Goal: Communication & Community: Ask a question

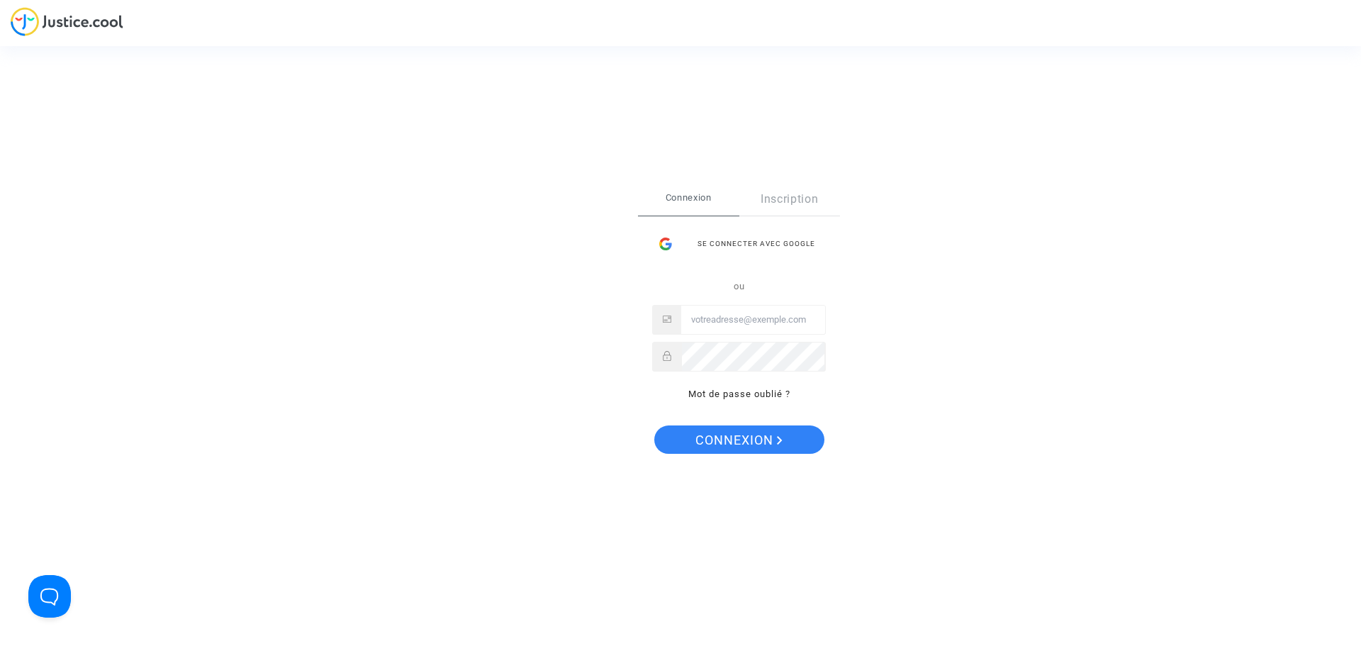
click at [715, 330] on input "Email" at bounding box center [753, 319] width 144 height 28
click at [805, 316] on input "[EMAIL_ADDRESS][DOMAIN_NAME]" at bounding box center [753, 319] width 144 height 28
type input "[EMAIL_ADDRESS][DOMAIN_NAME]"
click at [654, 425] on button "Connexion" at bounding box center [739, 439] width 170 height 28
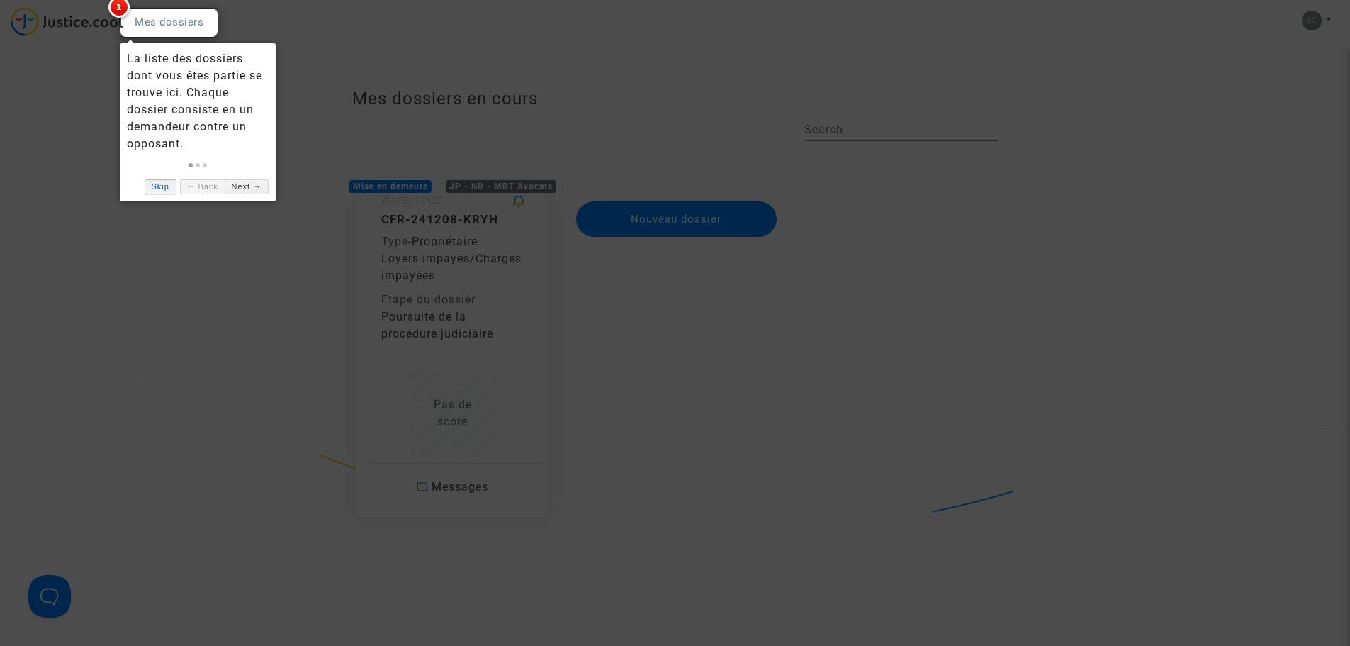
click at [156, 188] on link "Skip" at bounding box center [161, 186] width 32 height 15
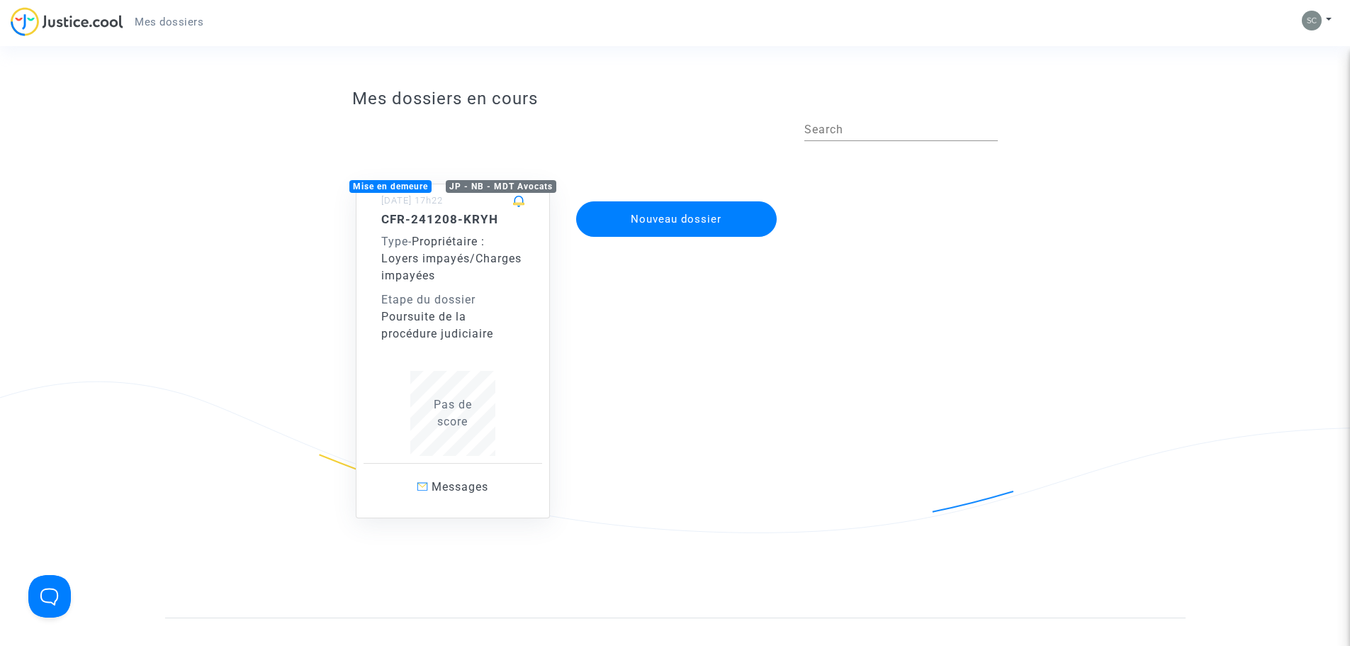
click at [466, 330] on div "Poursuite de la procédure judiciaire" at bounding box center [452, 325] width 143 height 34
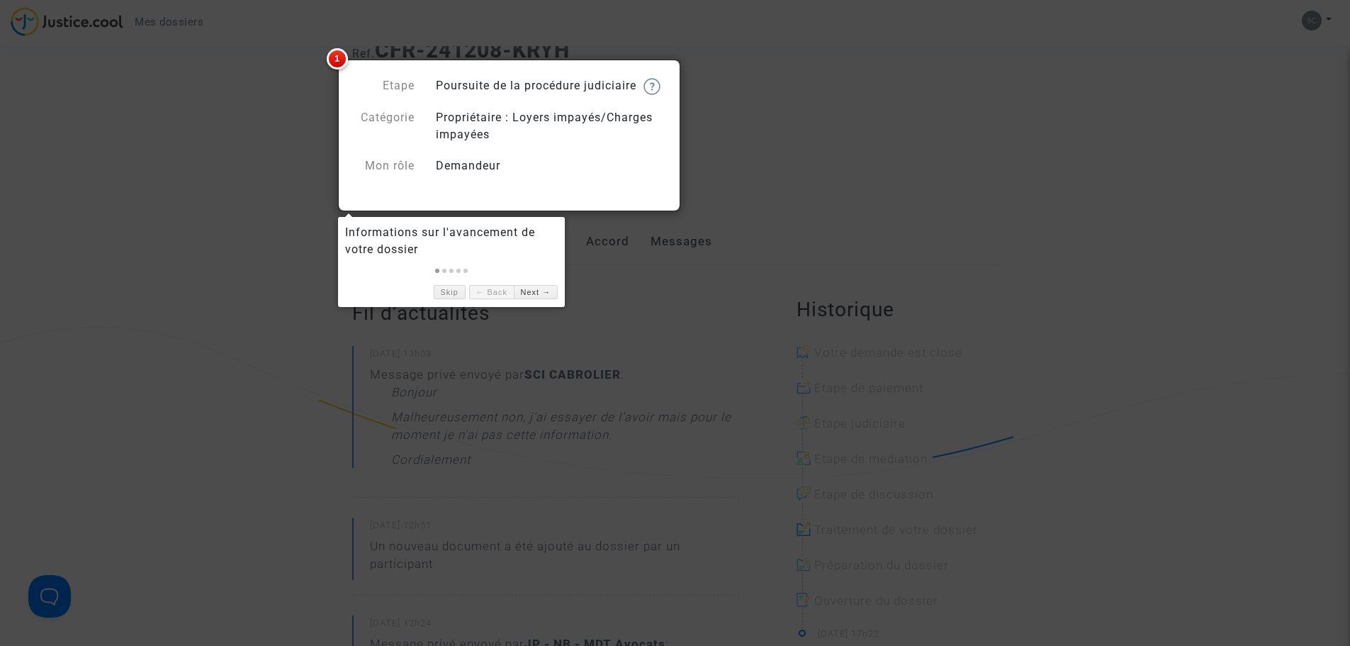
scroll to position [142, 0]
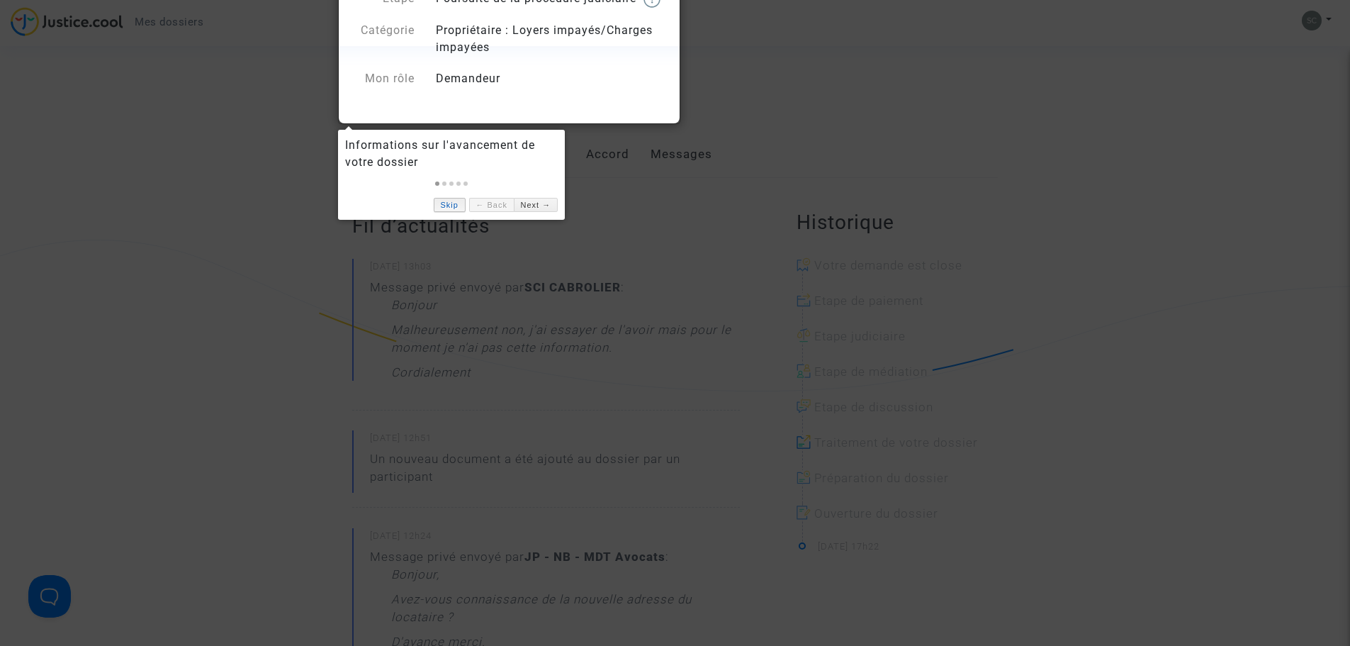
click at [442, 206] on link "Skip" at bounding box center [450, 205] width 32 height 15
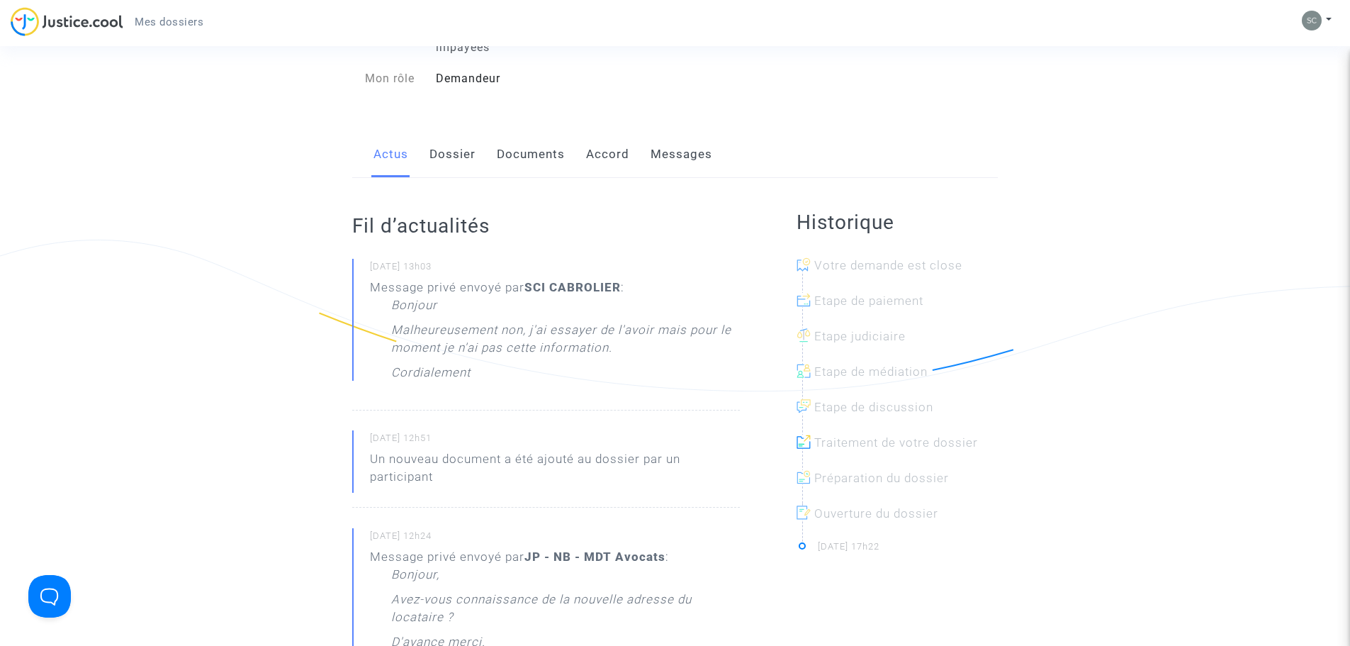
click at [473, 178] on link "Dossier" at bounding box center [452, 154] width 46 height 47
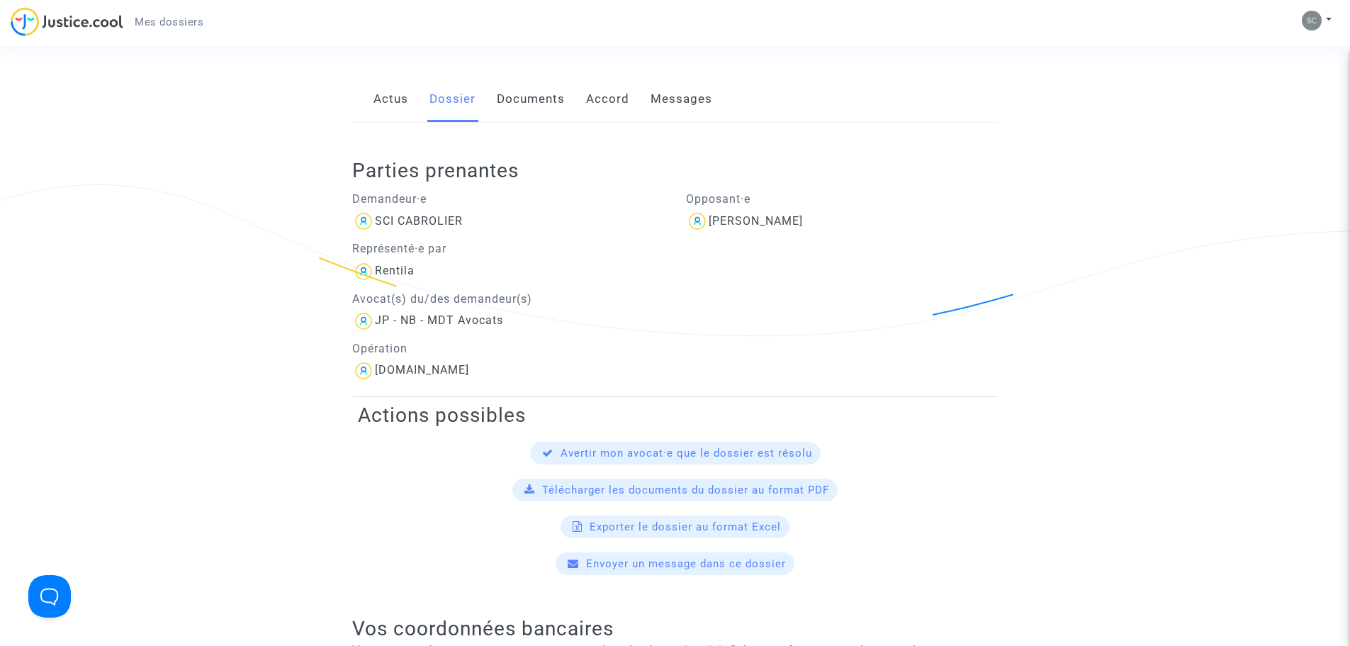
scroll to position [496, 0]
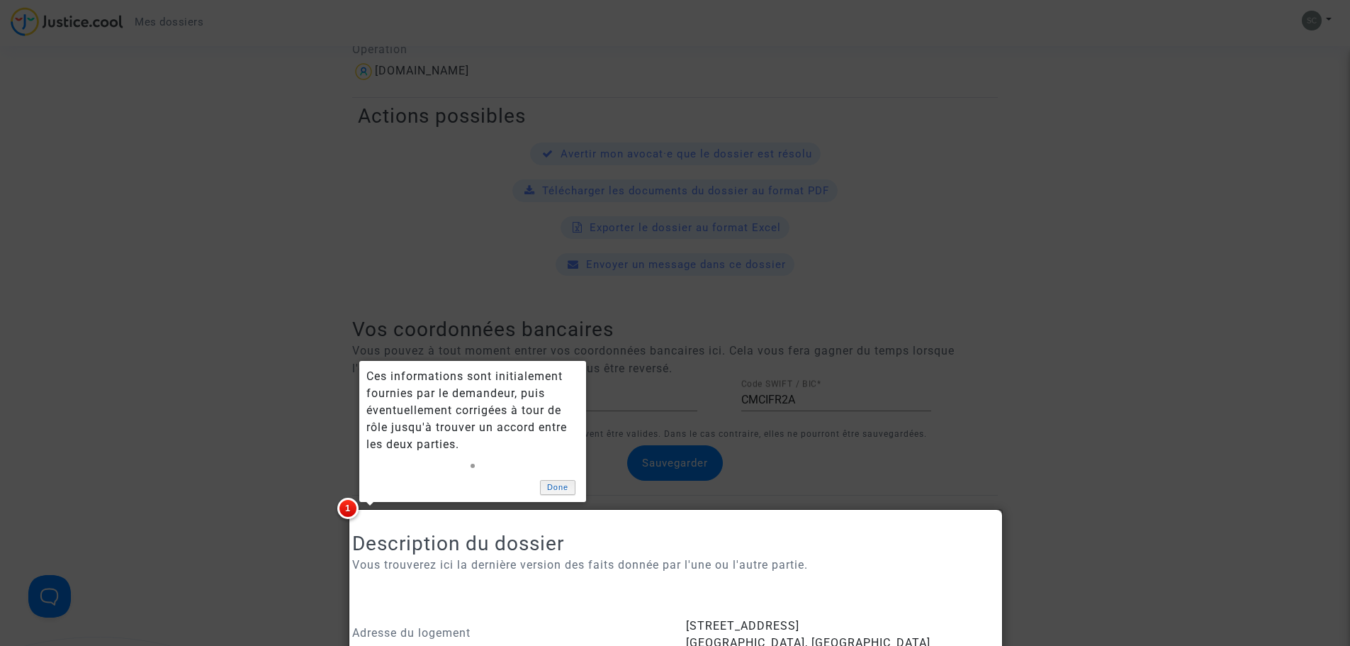
click at [558, 492] on link "Done" at bounding box center [557, 487] width 35 height 15
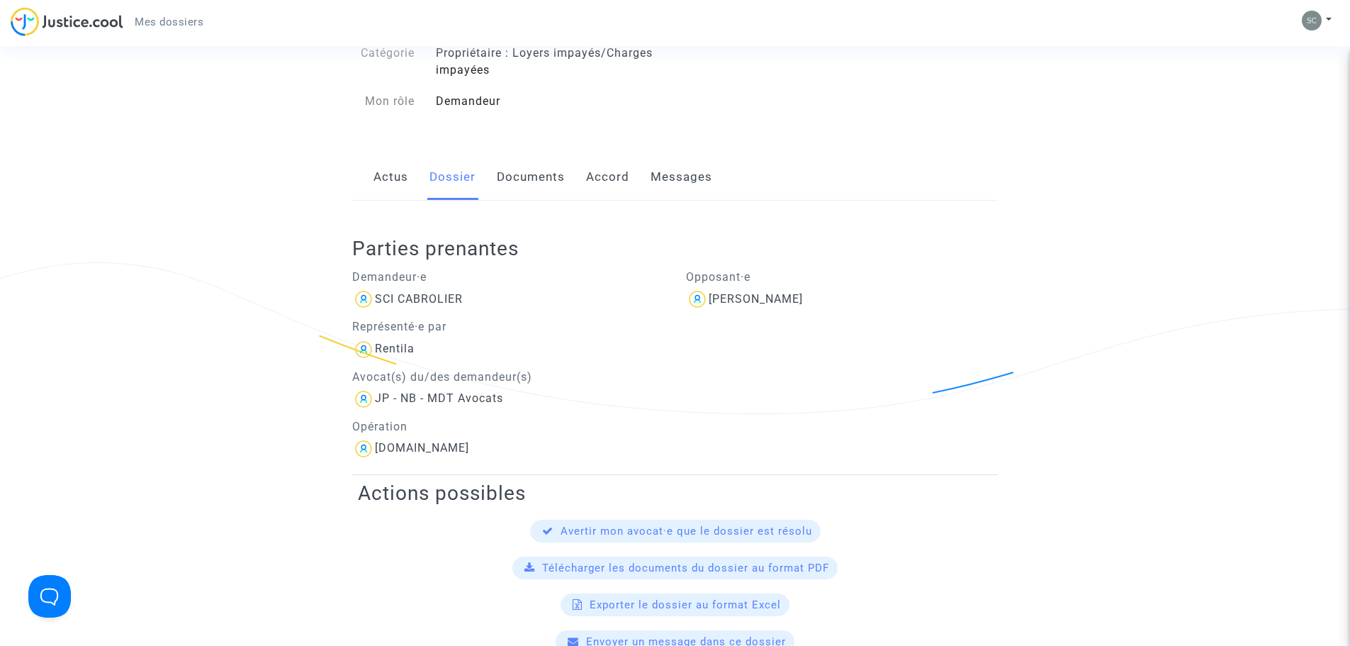
scroll to position [71, 0]
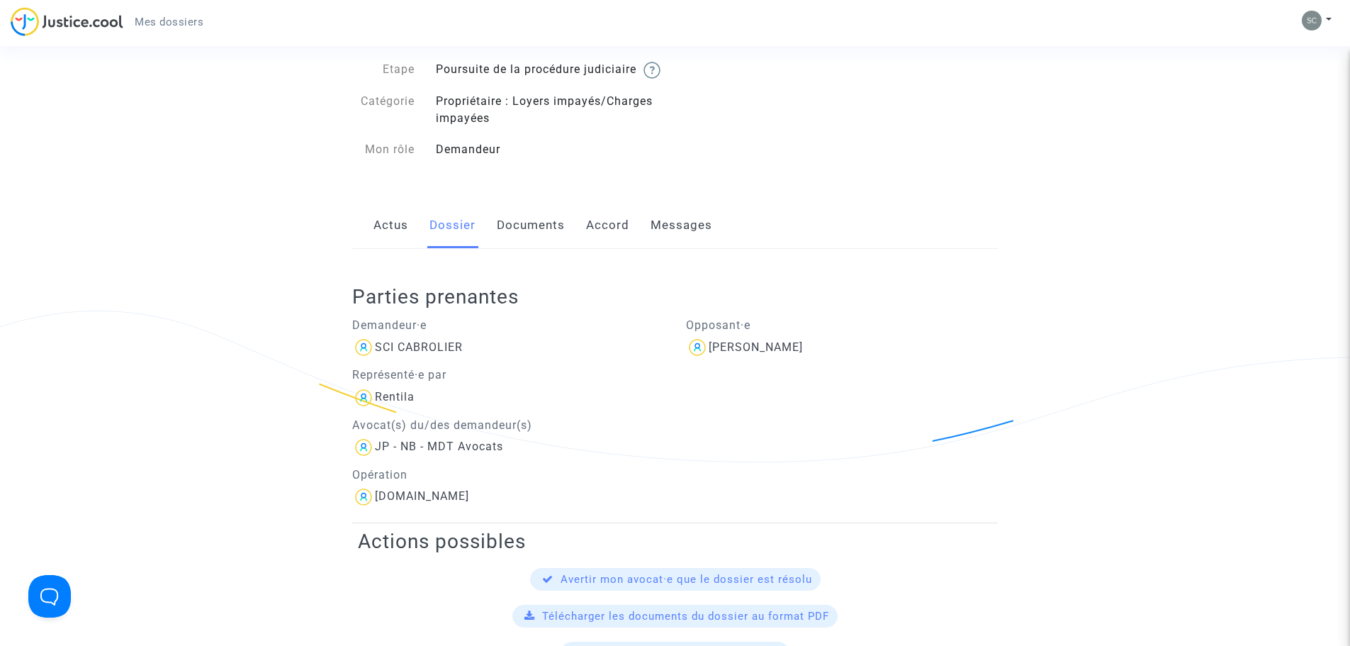
click at [685, 238] on link "Messages" at bounding box center [682, 225] width 62 height 47
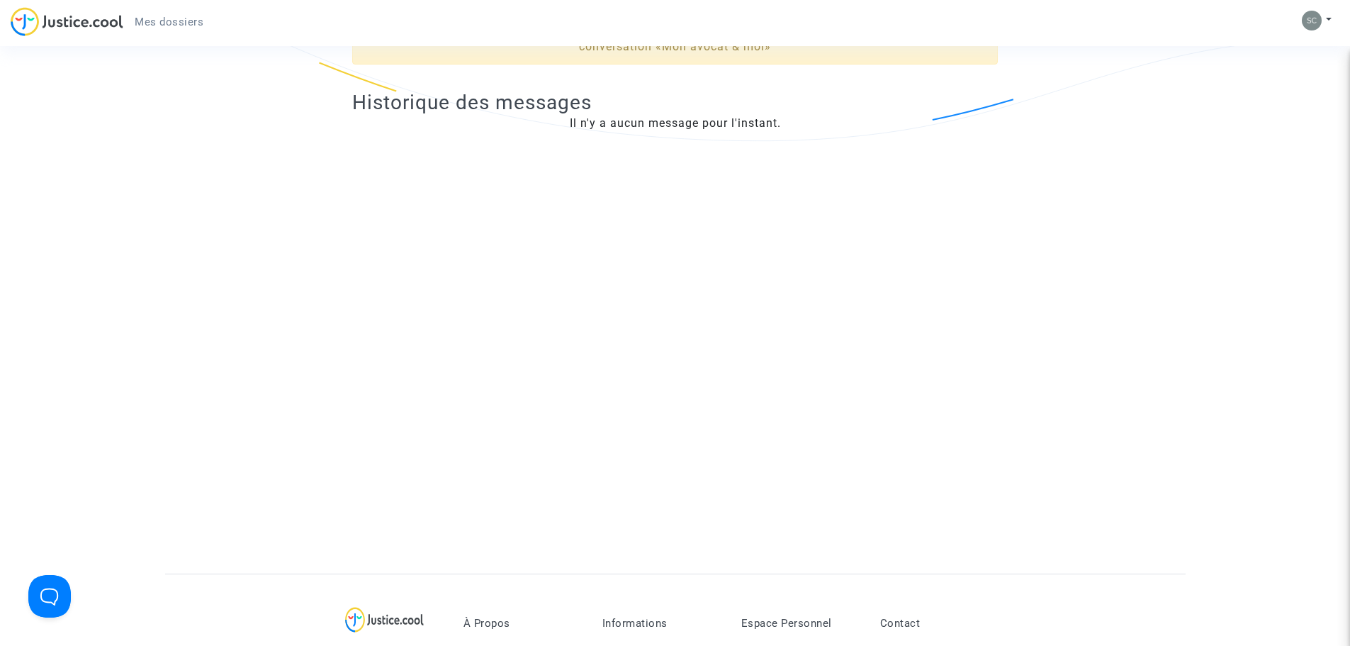
scroll to position [425, 0]
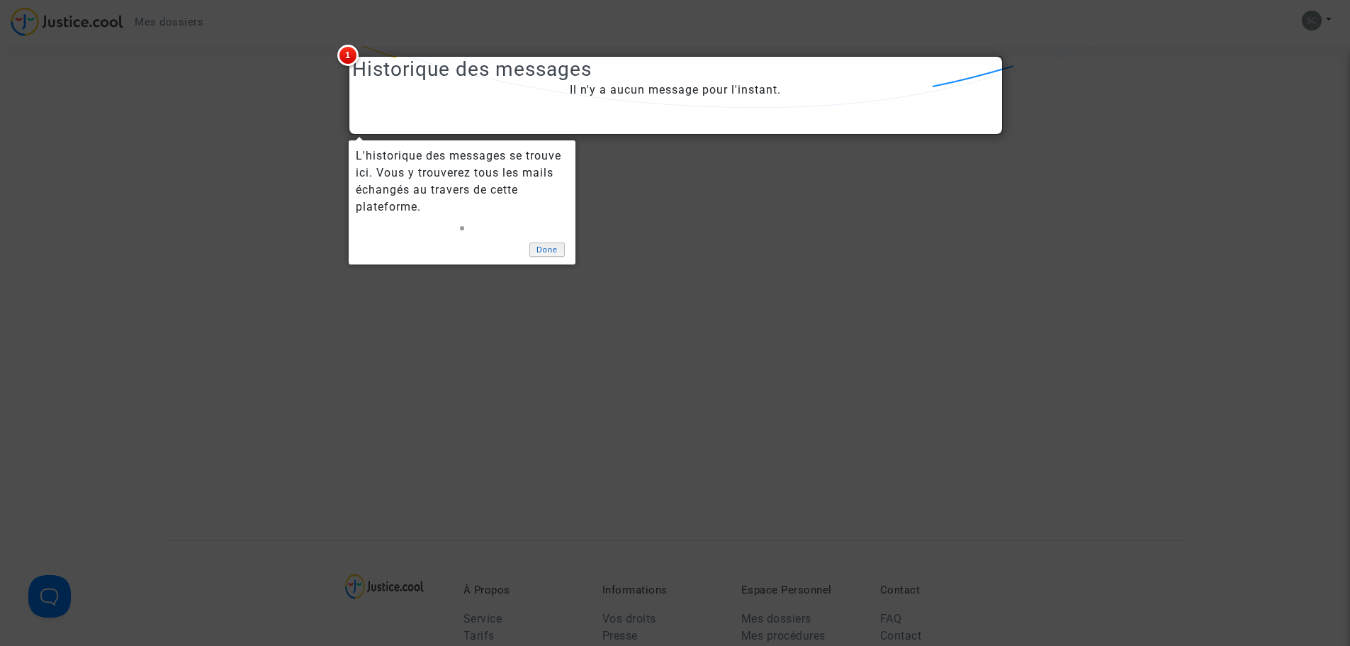
click at [553, 245] on link "Done" at bounding box center [546, 249] width 35 height 15
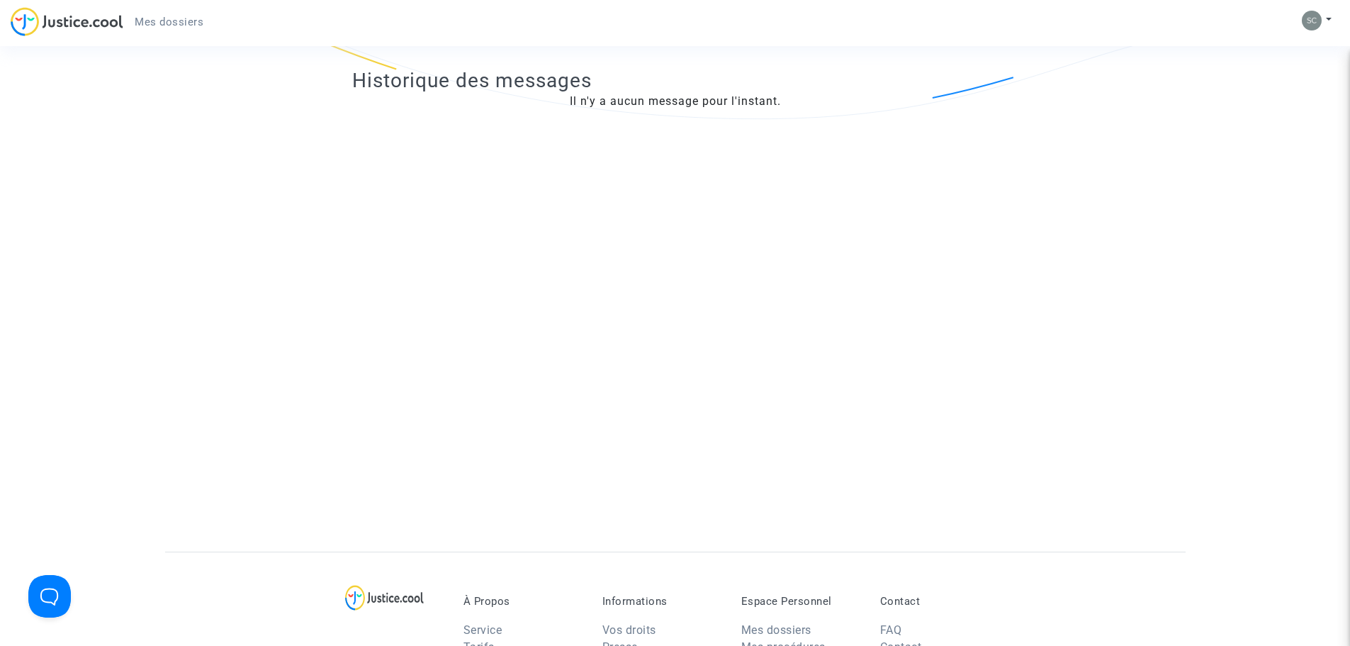
scroll to position [213, 0]
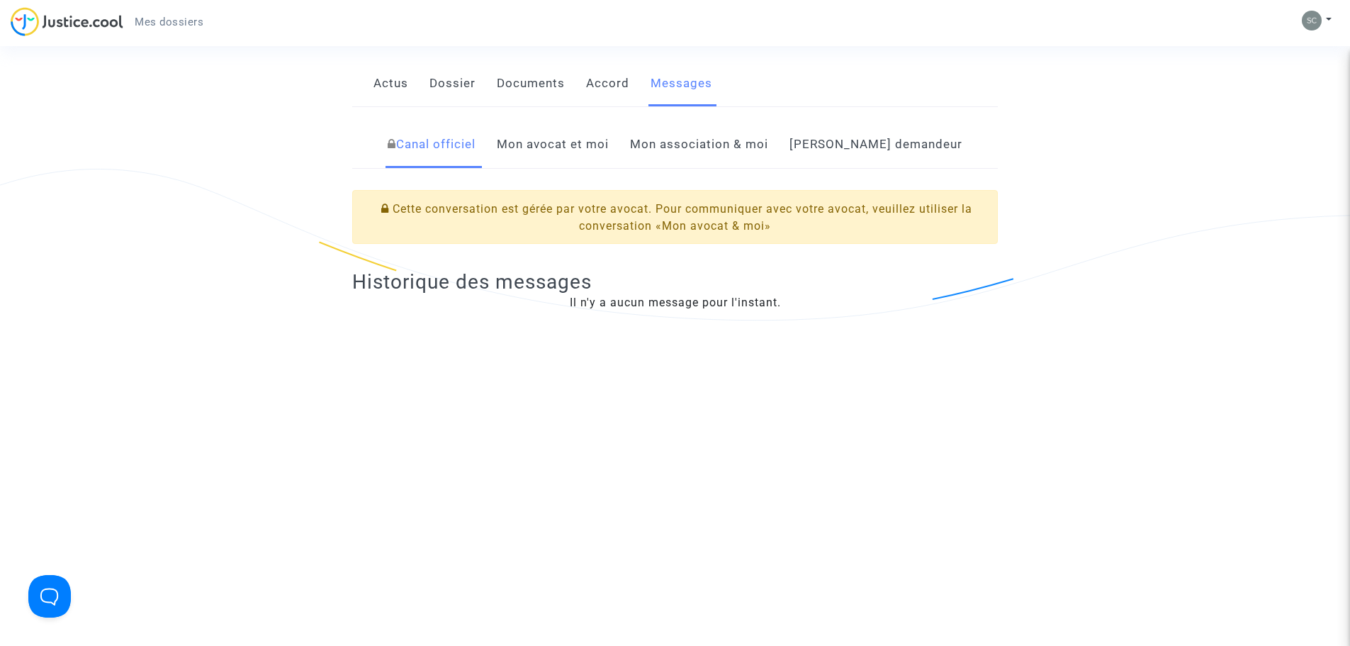
click at [598, 164] on link "Mon avocat et moi" at bounding box center [553, 144] width 112 height 47
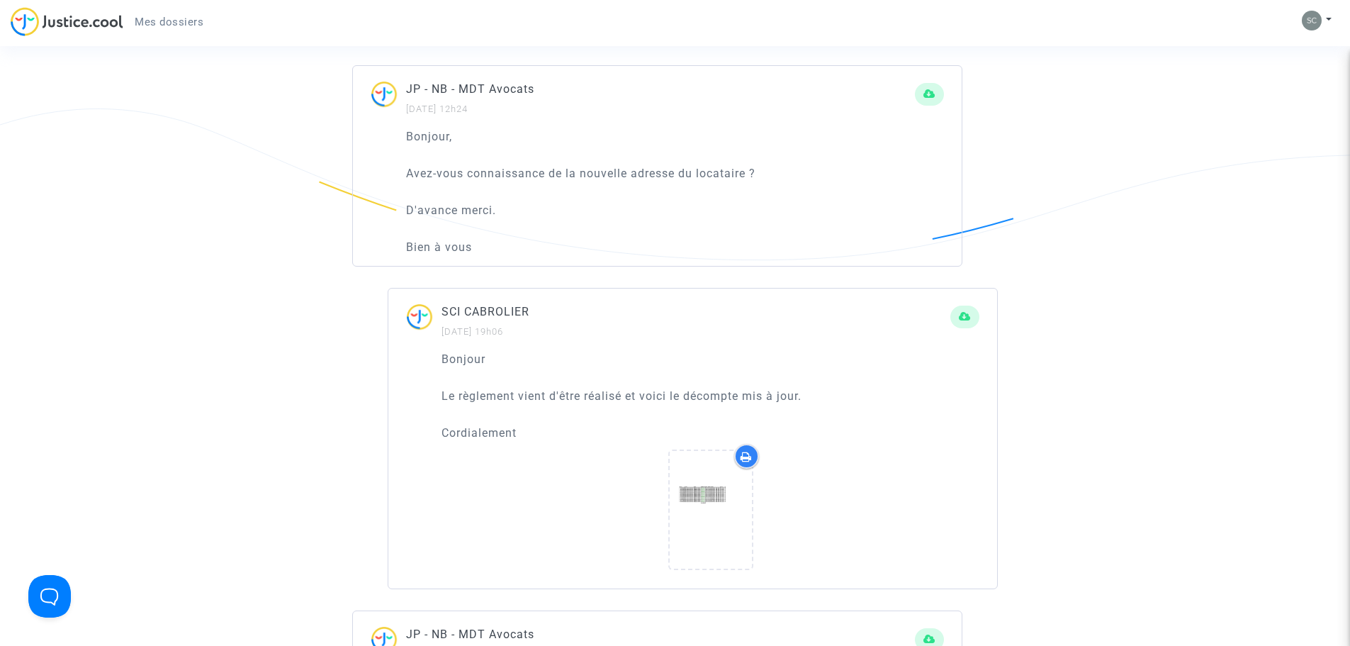
scroll to position [1063, 0]
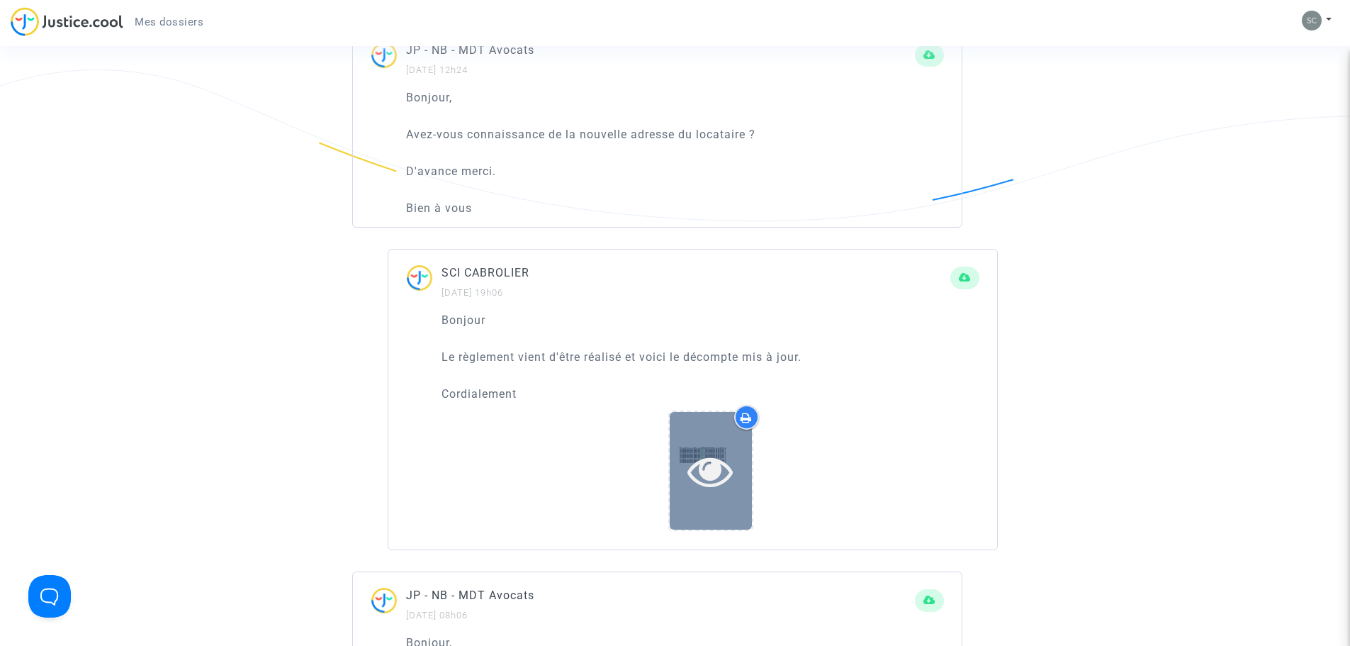
click at [713, 475] on icon at bounding box center [710, 470] width 46 height 45
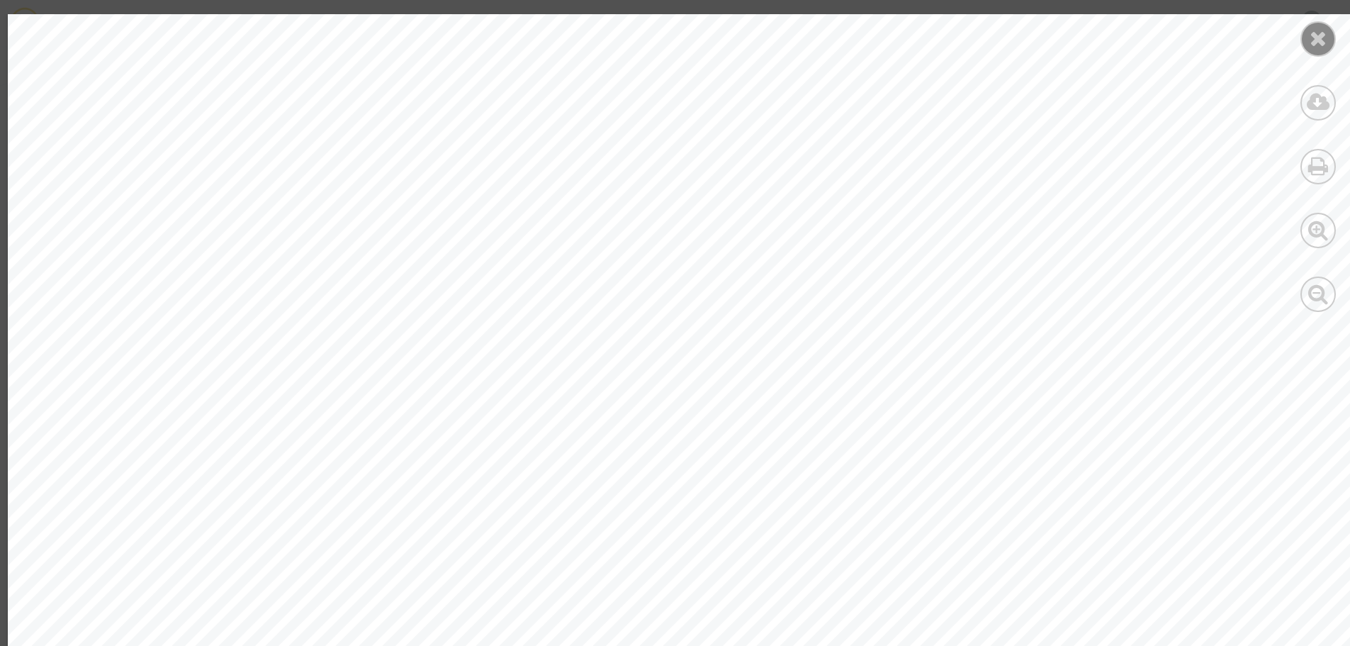
click at [1327, 44] on div at bounding box center [1317, 38] width 35 height 35
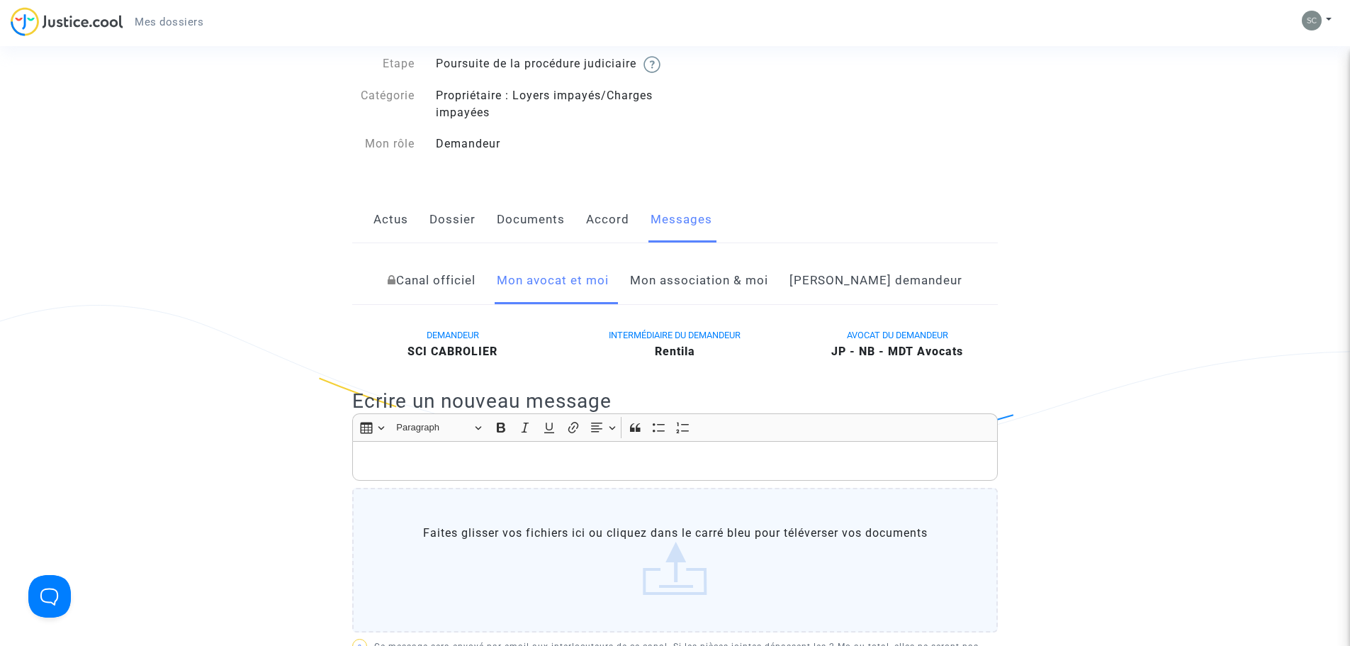
scroll to position [71, 0]
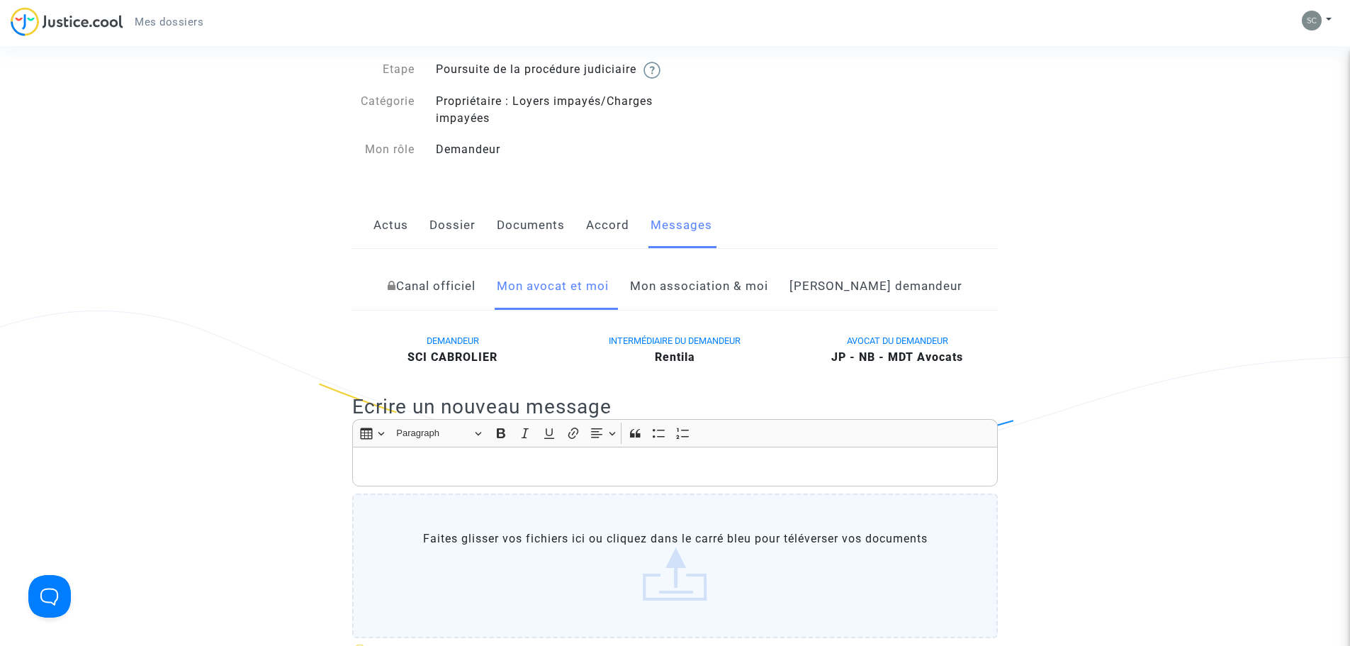
click at [542, 249] on link "Documents" at bounding box center [531, 225] width 68 height 47
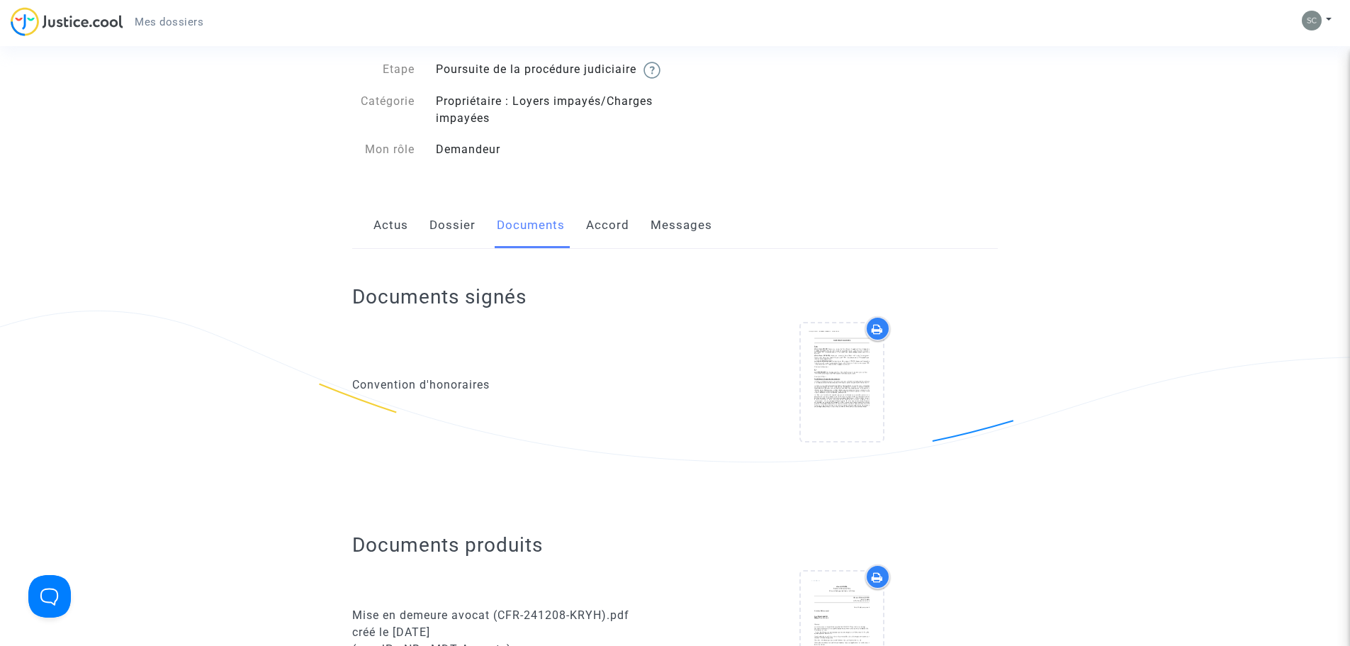
scroll to position [213, 0]
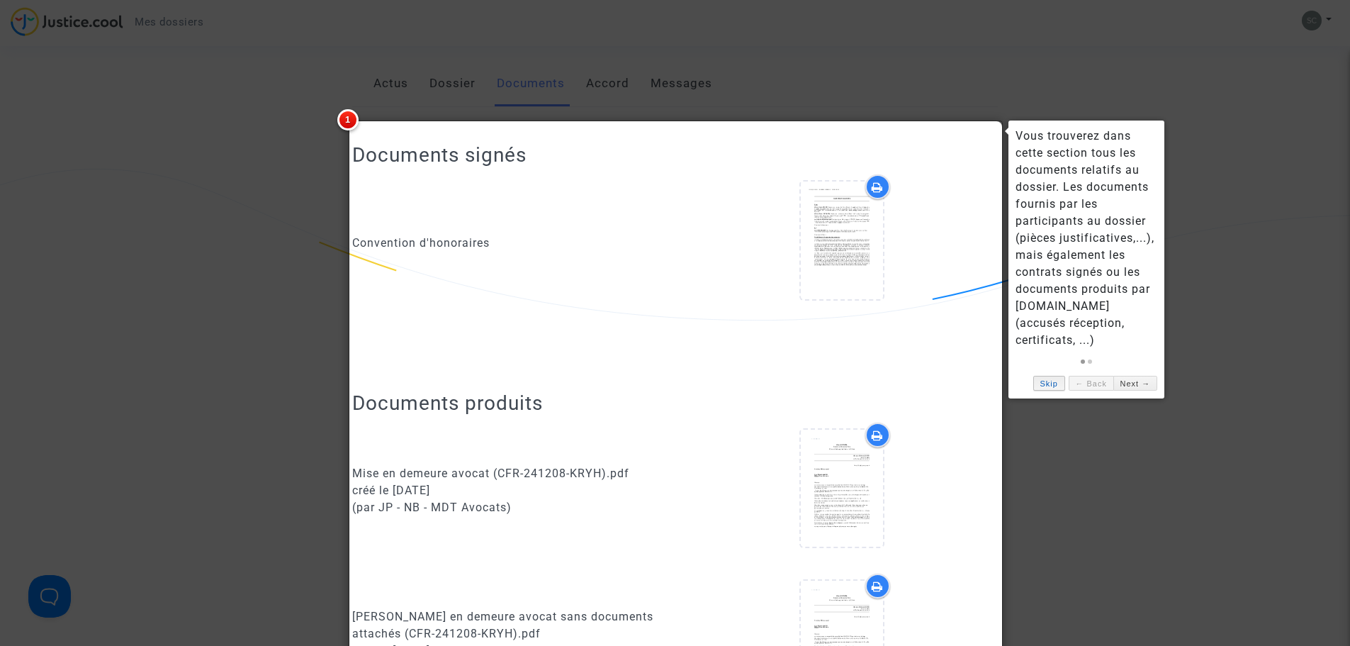
click at [1055, 376] on link "Skip" at bounding box center [1049, 383] width 32 height 15
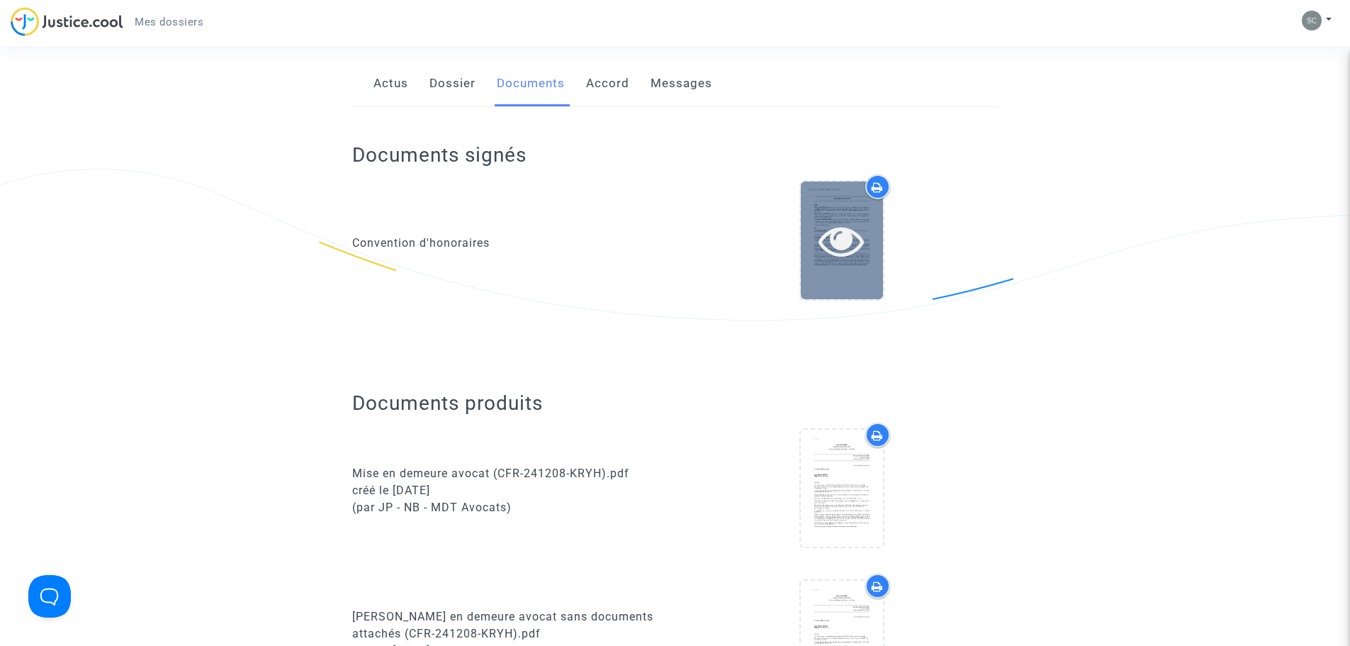
click at [852, 262] on icon at bounding box center [842, 240] width 46 height 45
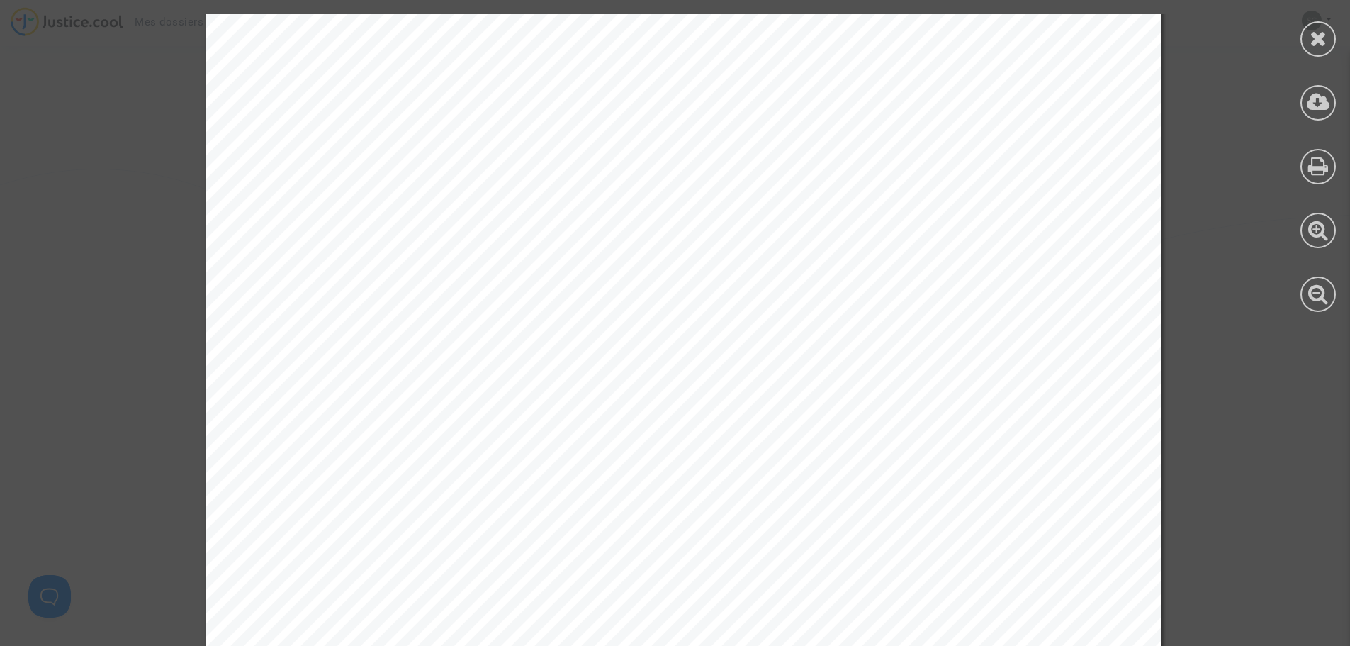
scroll to position [2787, 0]
click at [1325, 28] on icon at bounding box center [1319, 38] width 18 height 21
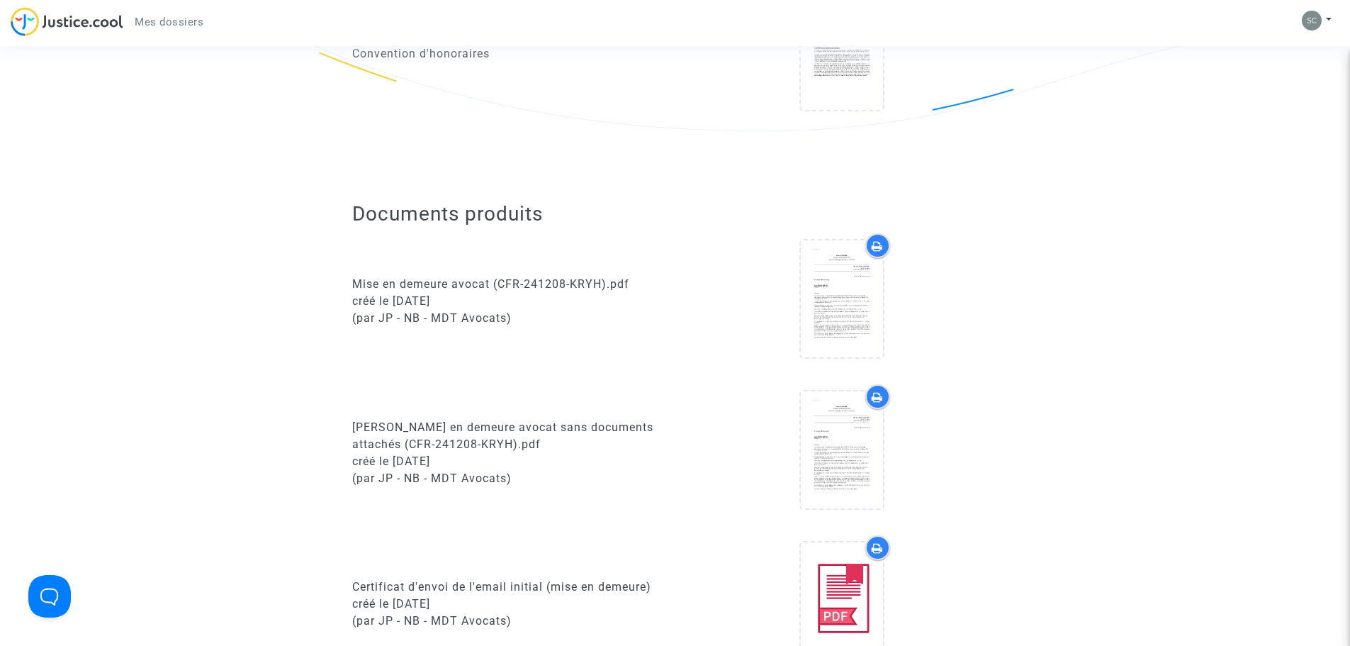
scroll to position [425, 0]
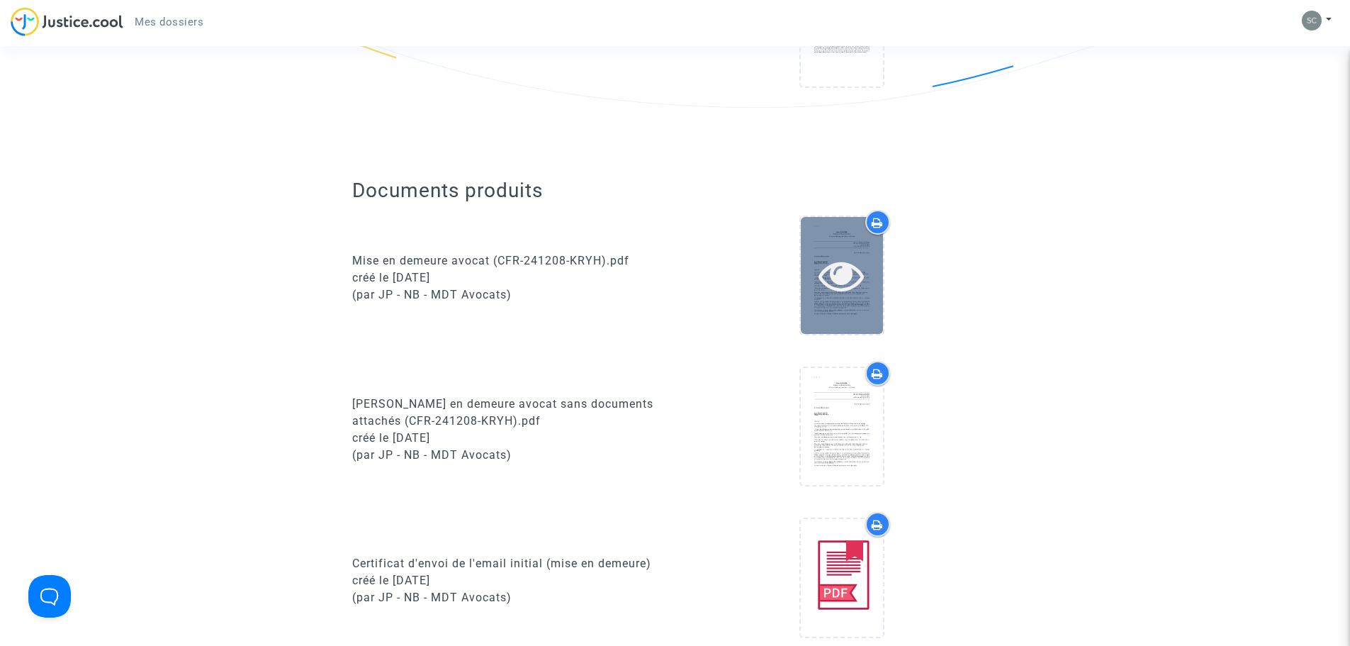
click at [826, 289] on icon at bounding box center [842, 274] width 46 height 45
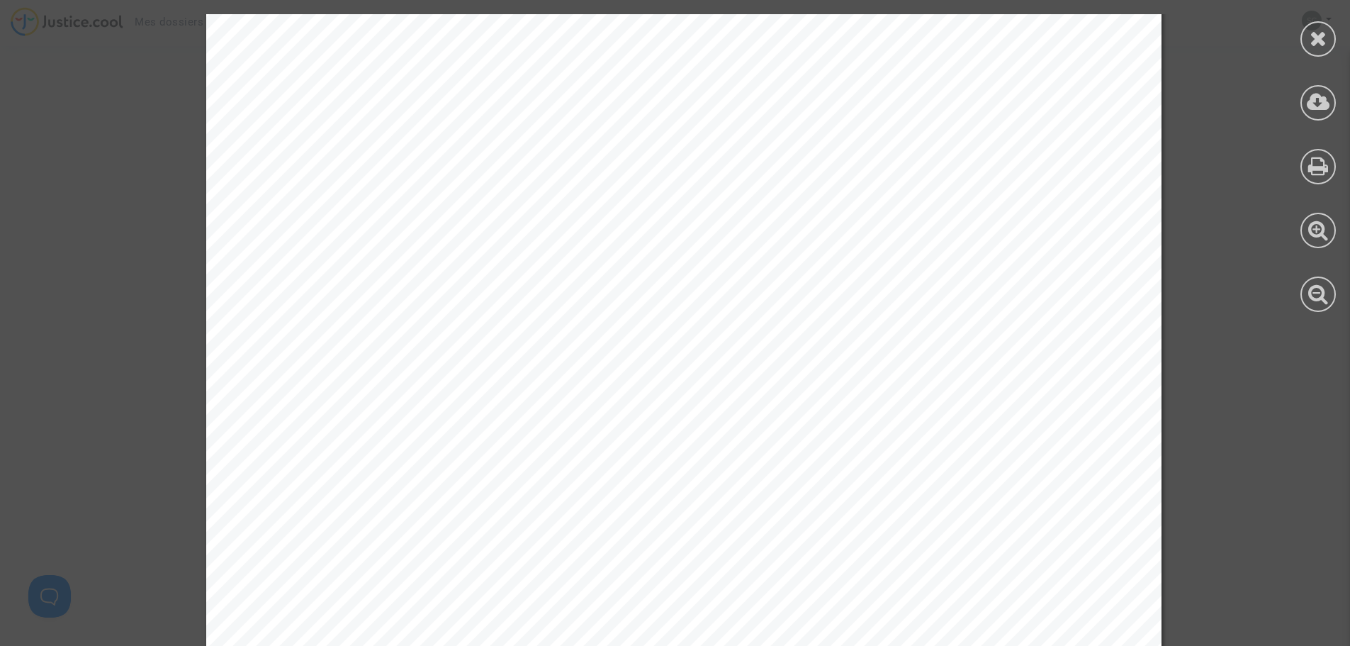
scroll to position [1913, 0]
click at [1317, 30] on icon at bounding box center [1319, 38] width 18 height 21
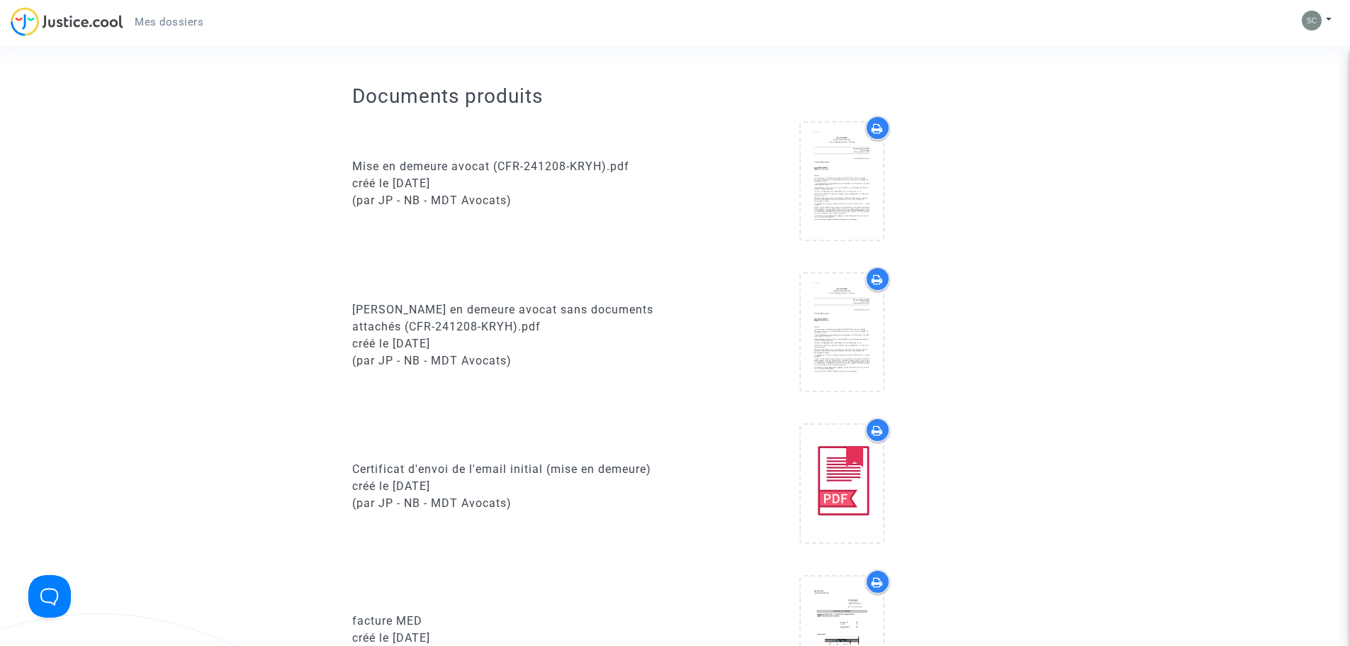
scroll to position [638, 0]
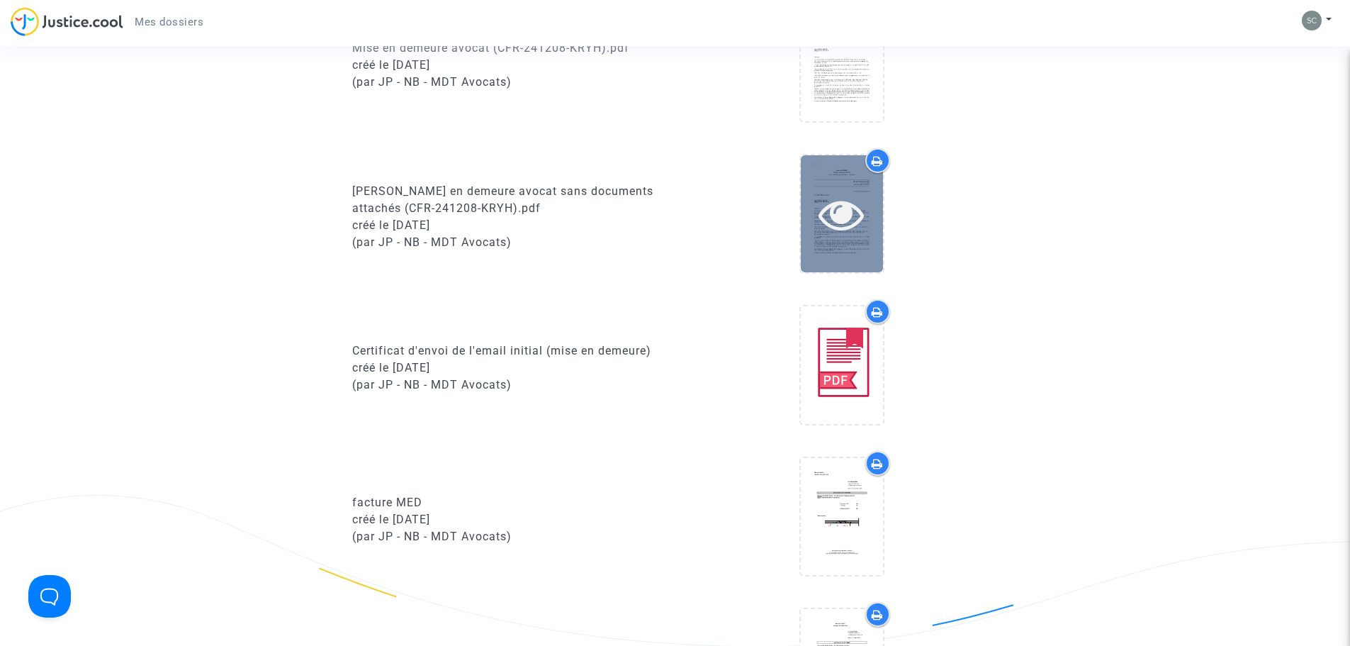
click at [846, 237] on icon at bounding box center [842, 213] width 46 height 45
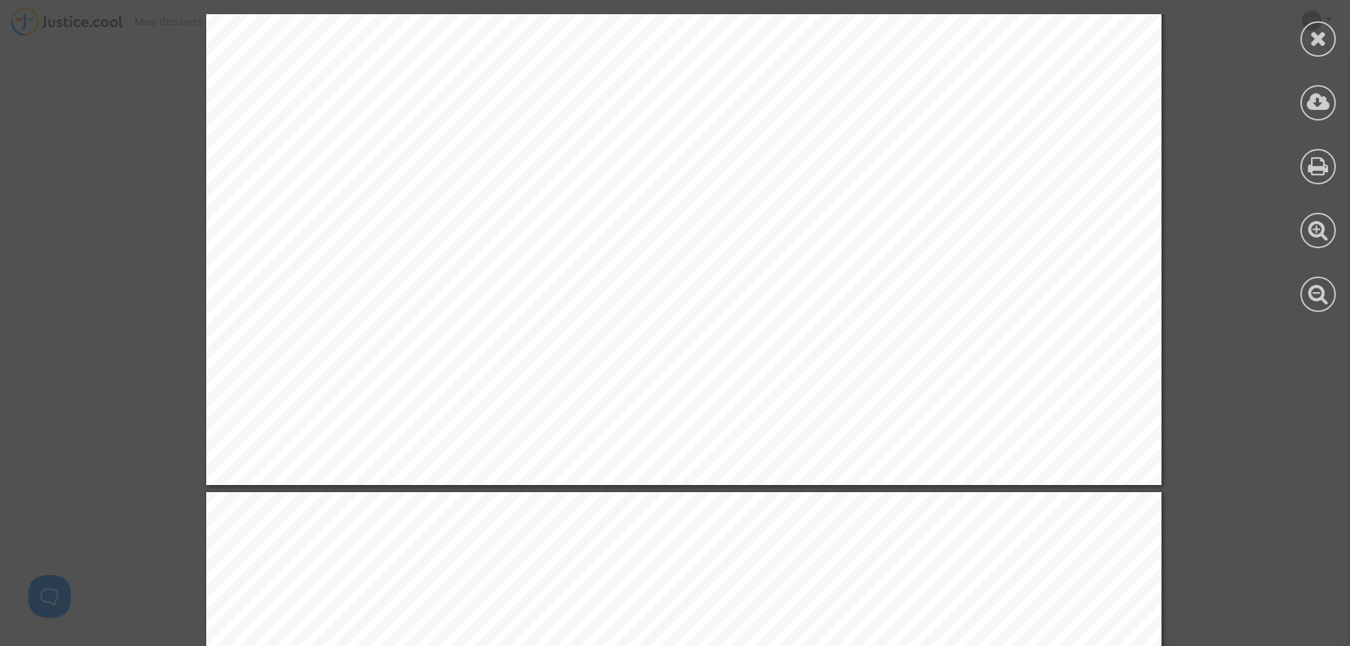
scroll to position [1063, 0]
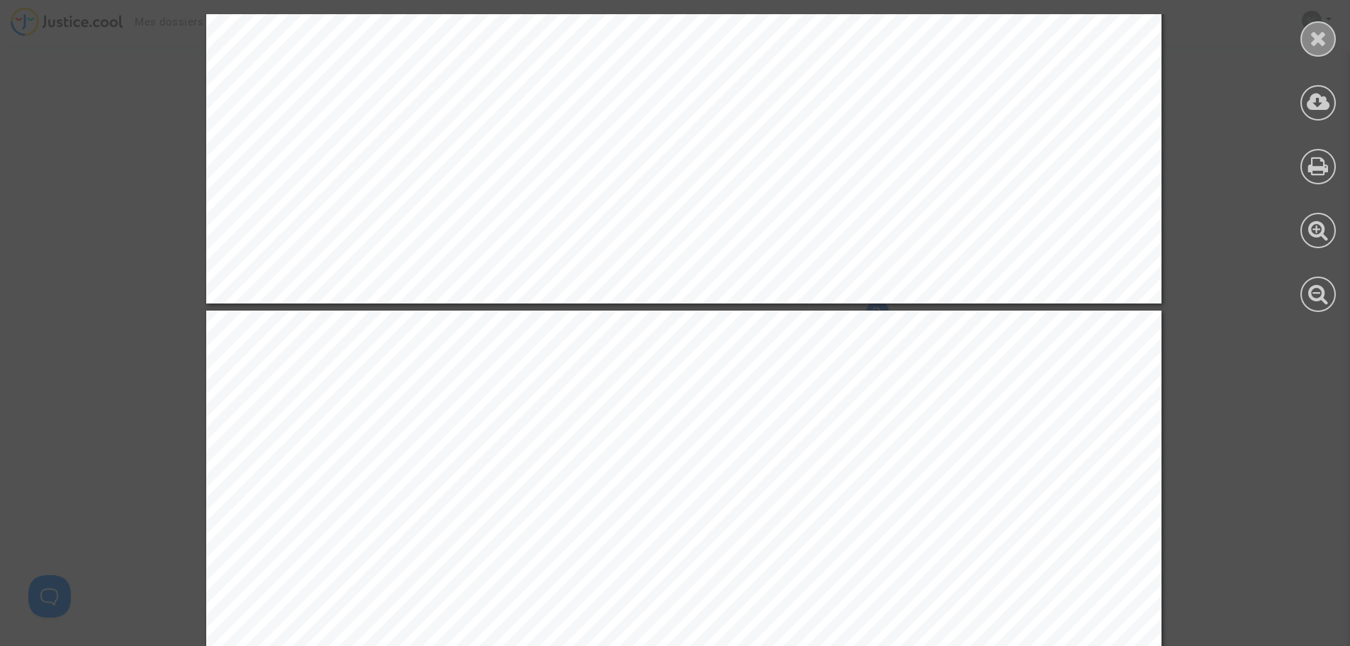
click at [1330, 38] on div at bounding box center [1317, 38] width 35 height 35
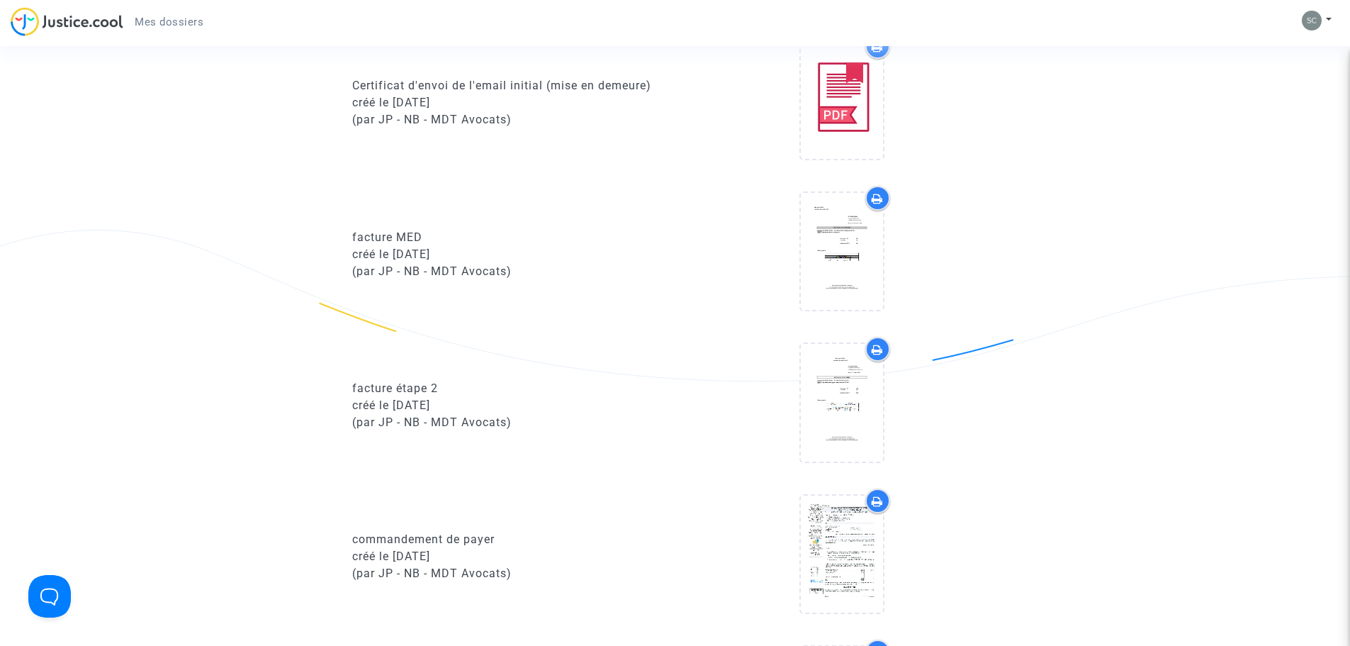
scroll to position [921, 0]
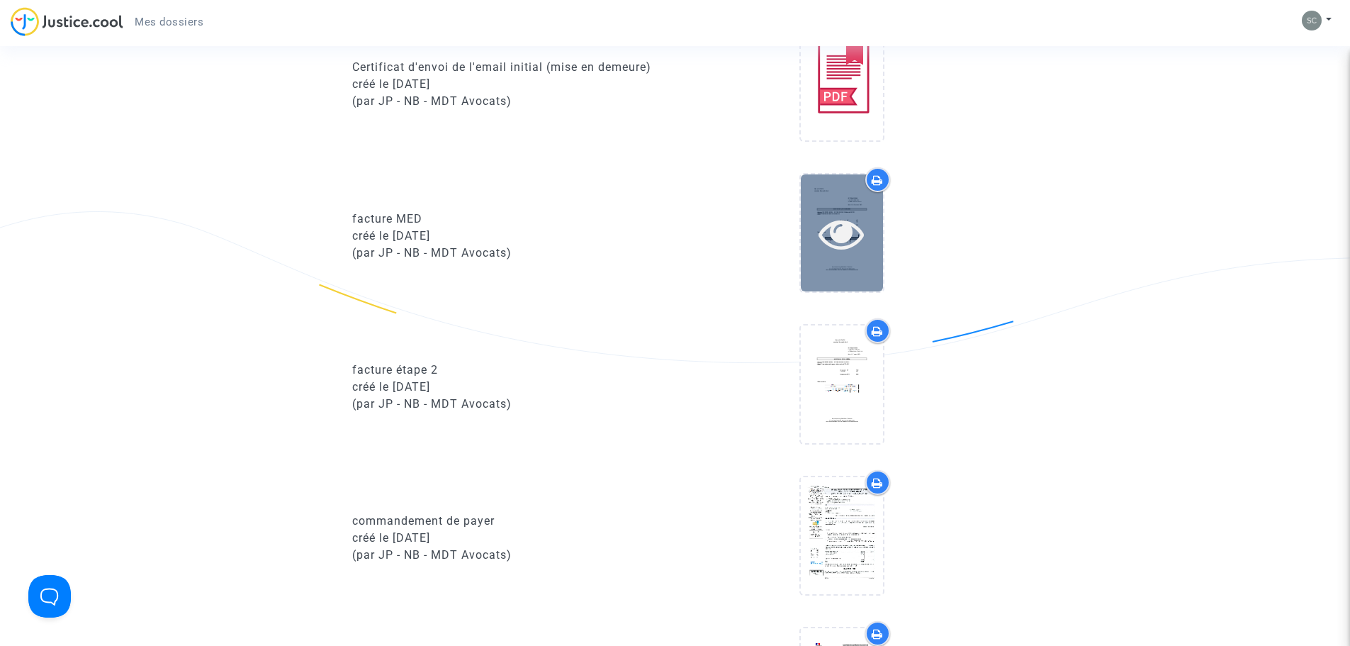
click at [842, 254] on icon at bounding box center [842, 232] width 46 height 45
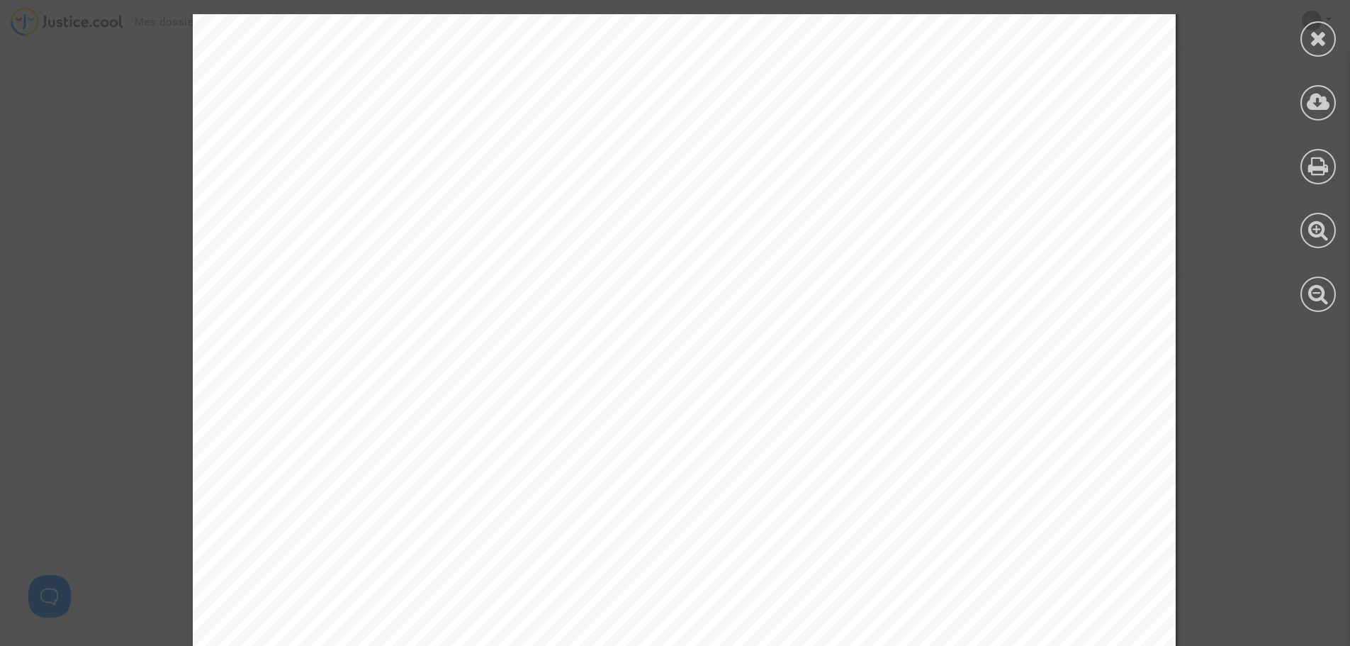
scroll to position [213, 0]
click at [1273, 480] on div "Manon DE TASTES Avocat au Barreau de Paris 201 rue du Faubourg Saint-Denis – 75…" at bounding box center [684, 438] width 1368 height 1272
click at [1308, 30] on div at bounding box center [1317, 38] width 35 height 35
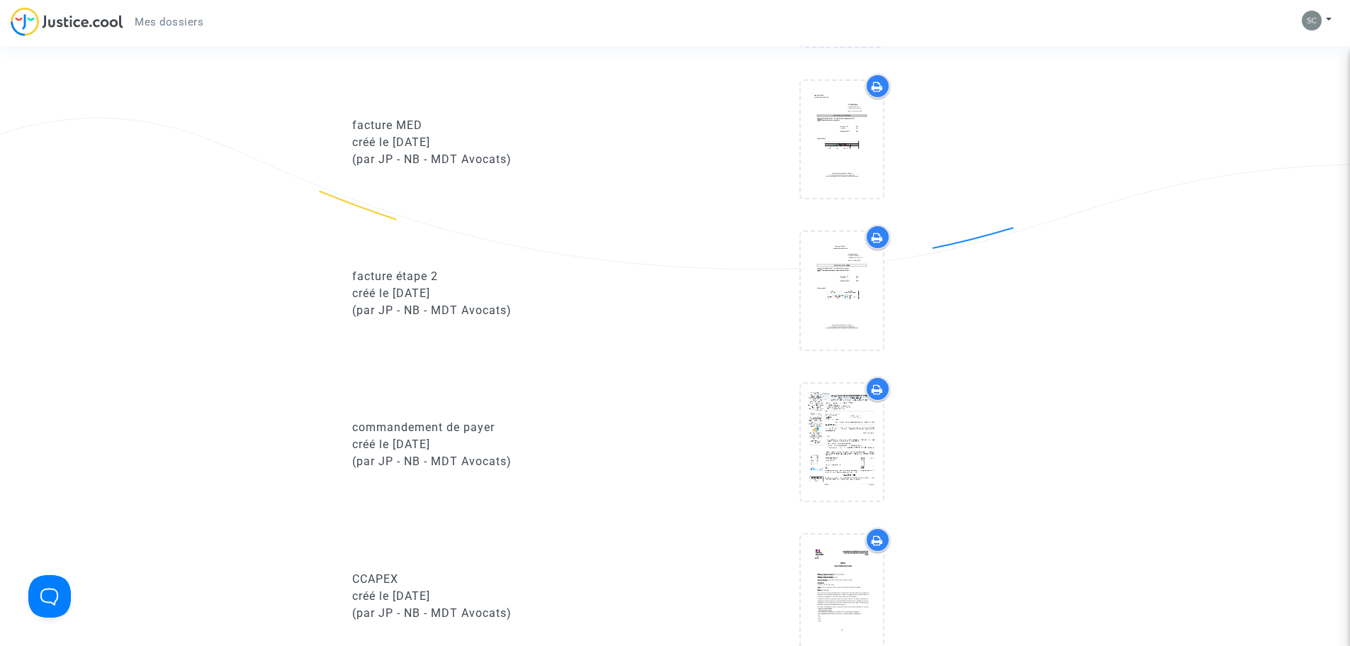
scroll to position [992, 0]
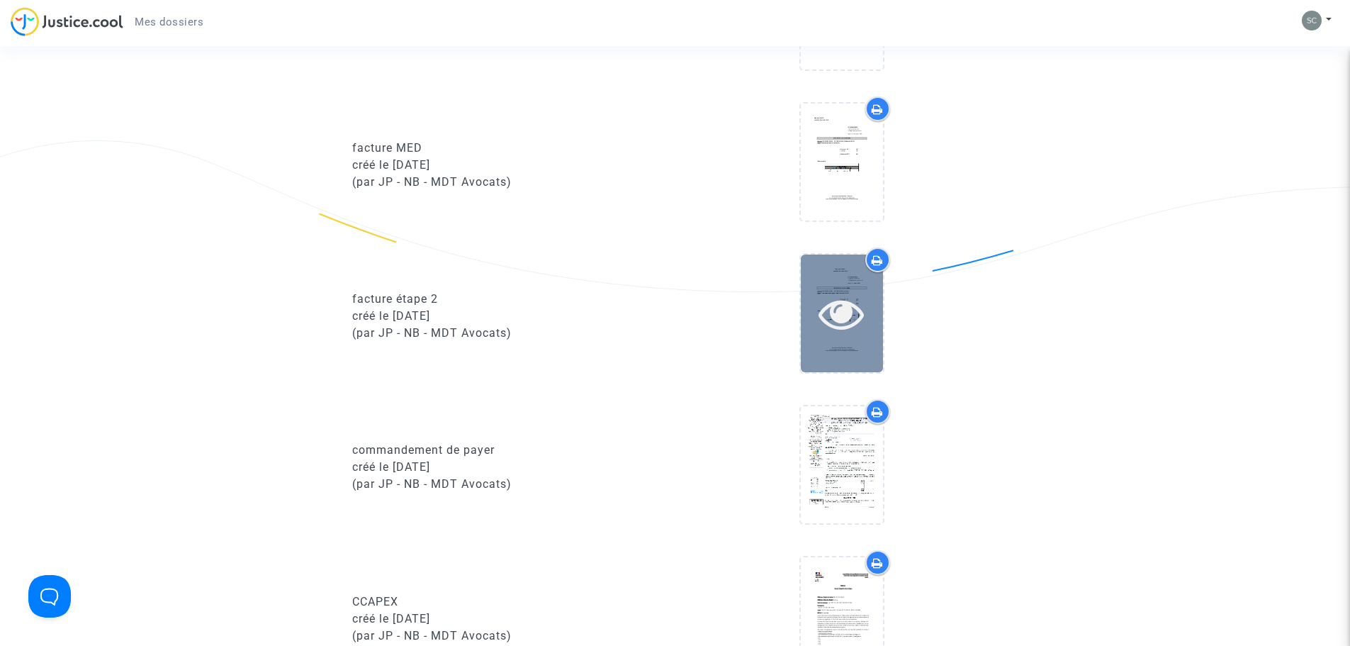
click at [840, 336] on icon at bounding box center [842, 313] width 46 height 45
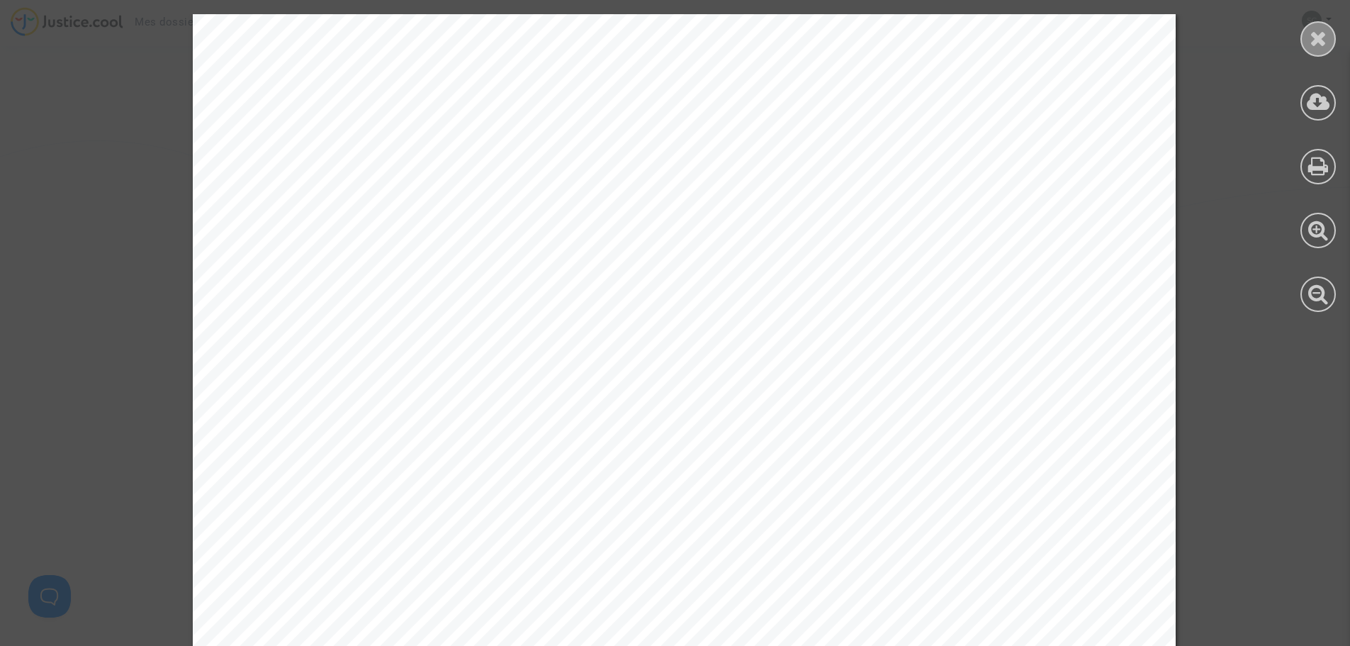
click at [1327, 47] on icon at bounding box center [1319, 38] width 18 height 21
click at [1327, 47] on div "Ref. CFR-241208-KRYH Etape Poursuite de la procédure judiciaire Catégorie Propr…" at bounding box center [675, 380] width 1350 height 2582
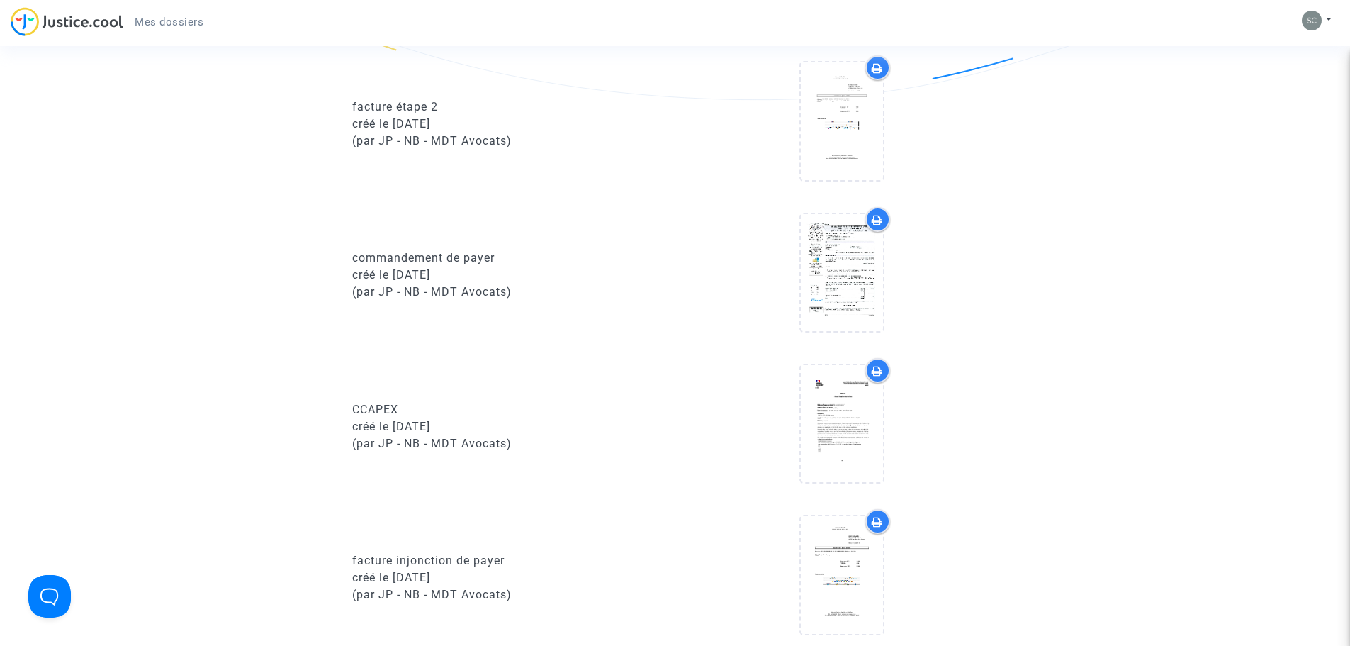
scroll to position [1205, 0]
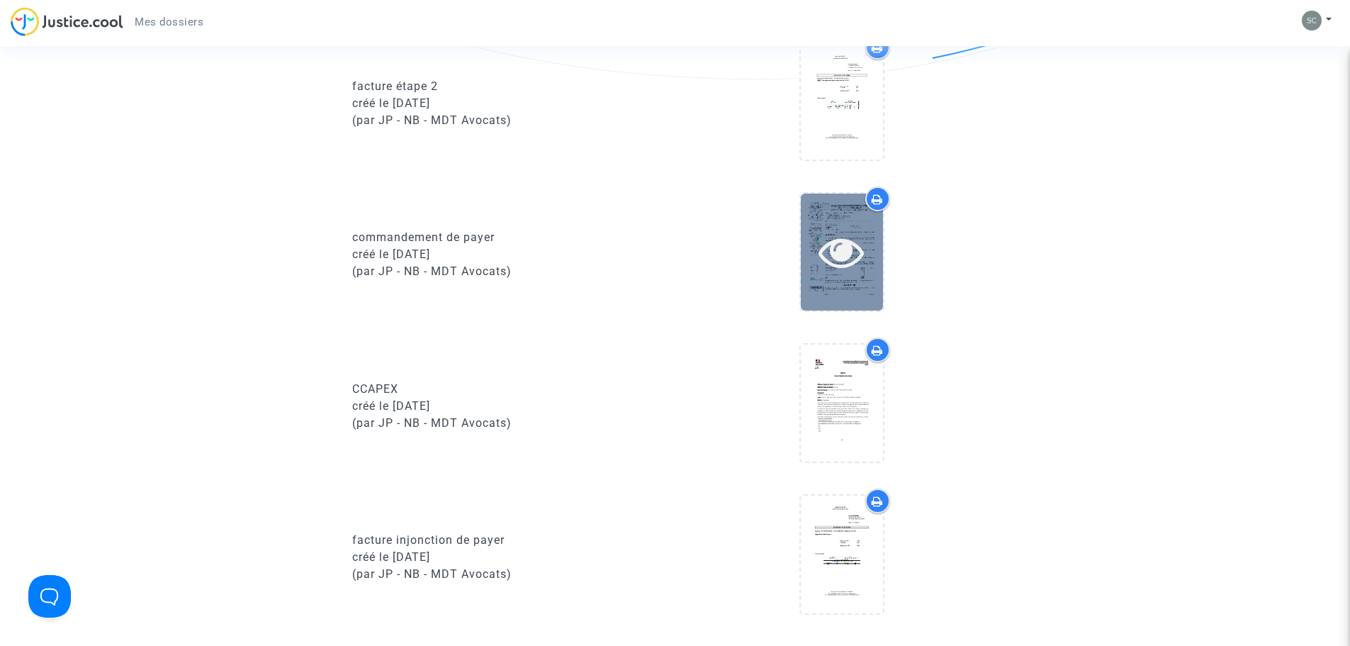
click at [850, 274] on icon at bounding box center [842, 251] width 46 height 45
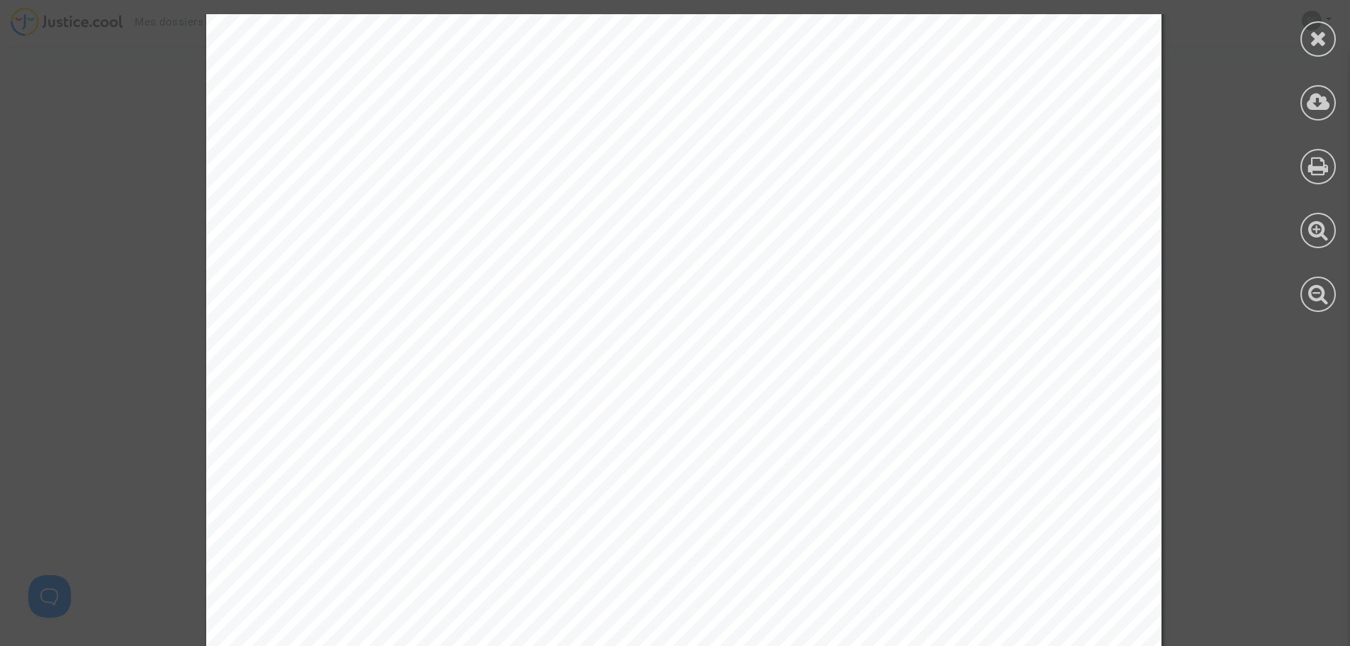
scroll to position [709, 0]
click at [1310, 35] on icon at bounding box center [1319, 38] width 18 height 21
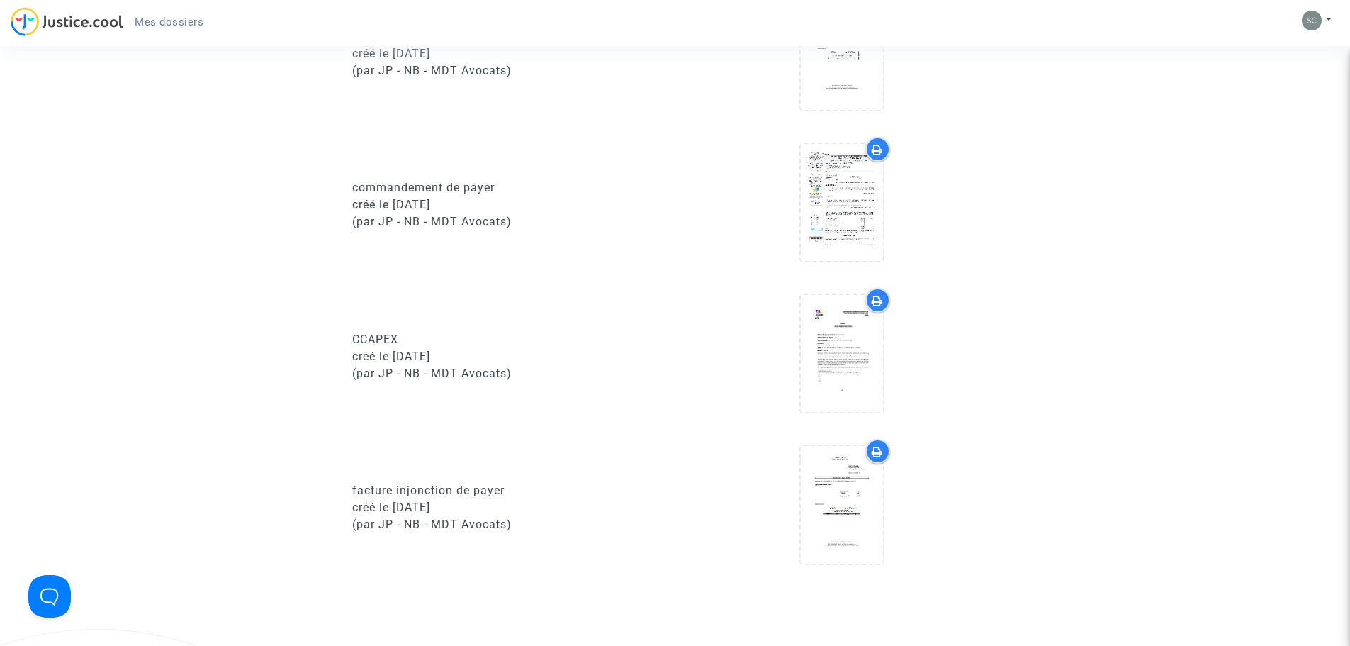
scroll to position [1276, 0]
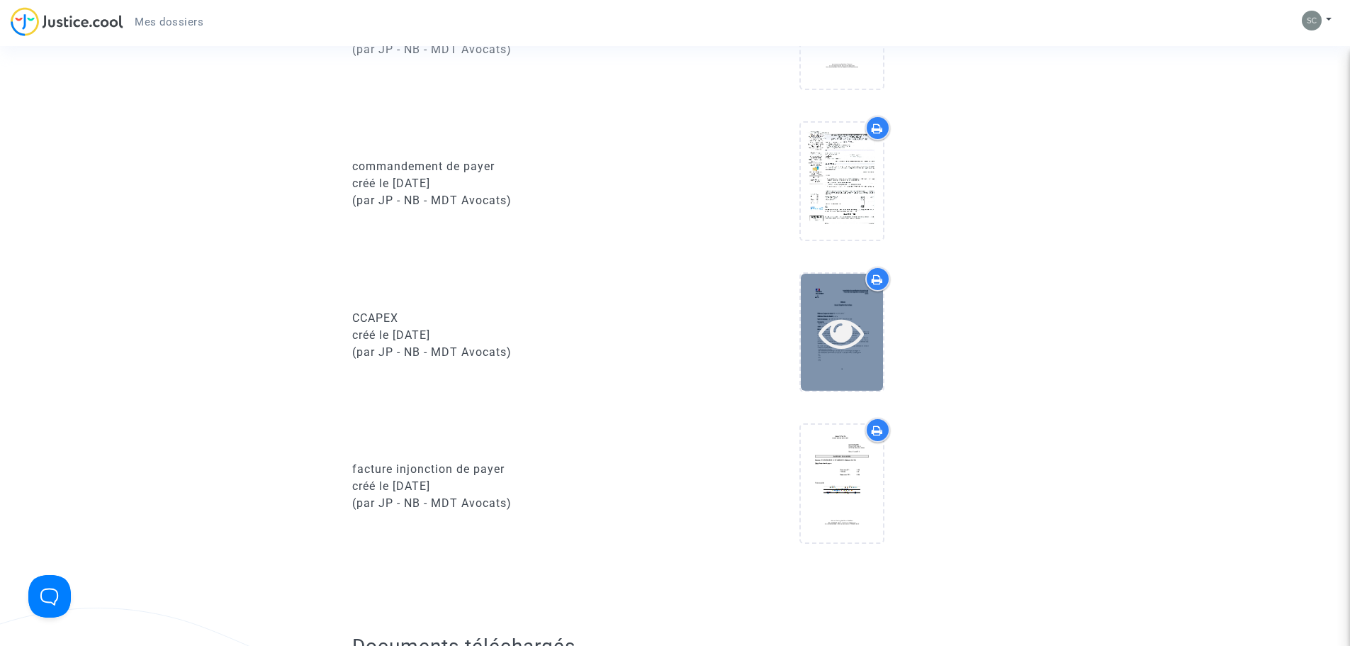
click at [852, 355] on icon at bounding box center [842, 332] width 46 height 45
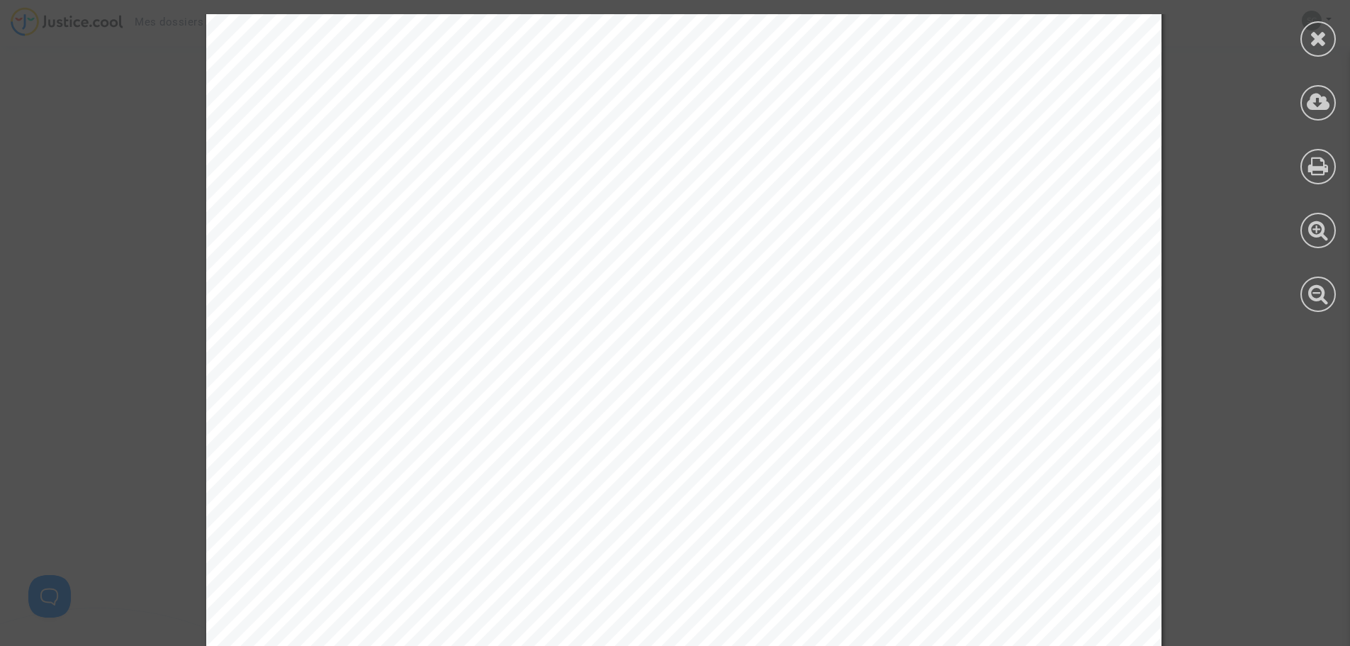
scroll to position [1984, 0]
click at [1323, 35] on icon at bounding box center [1319, 38] width 18 height 21
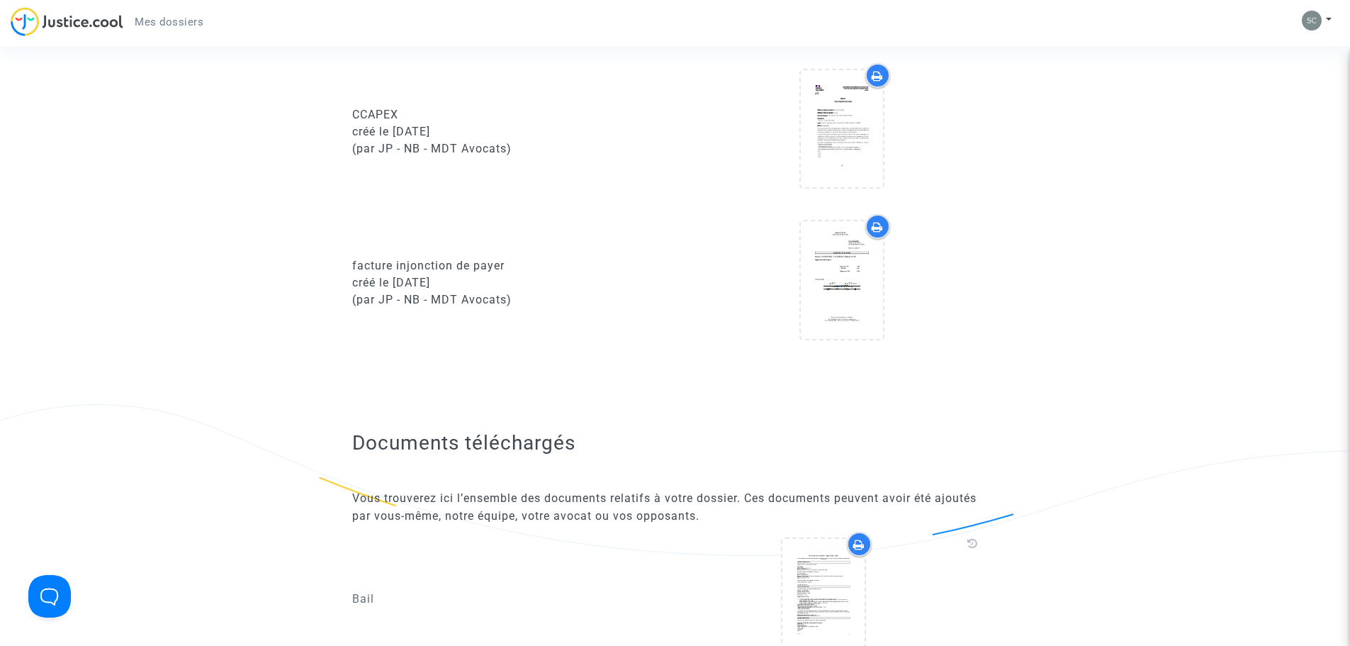
scroll to position [1488, 0]
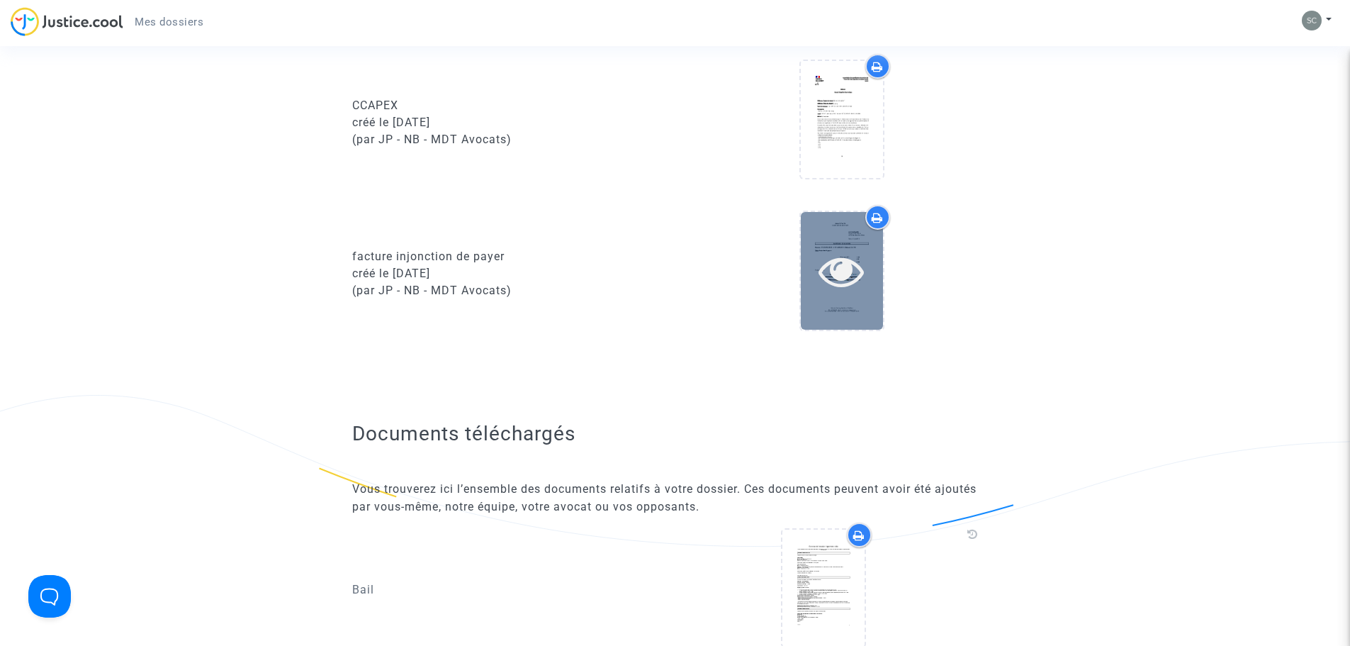
click at [871, 288] on div at bounding box center [842, 270] width 82 height 45
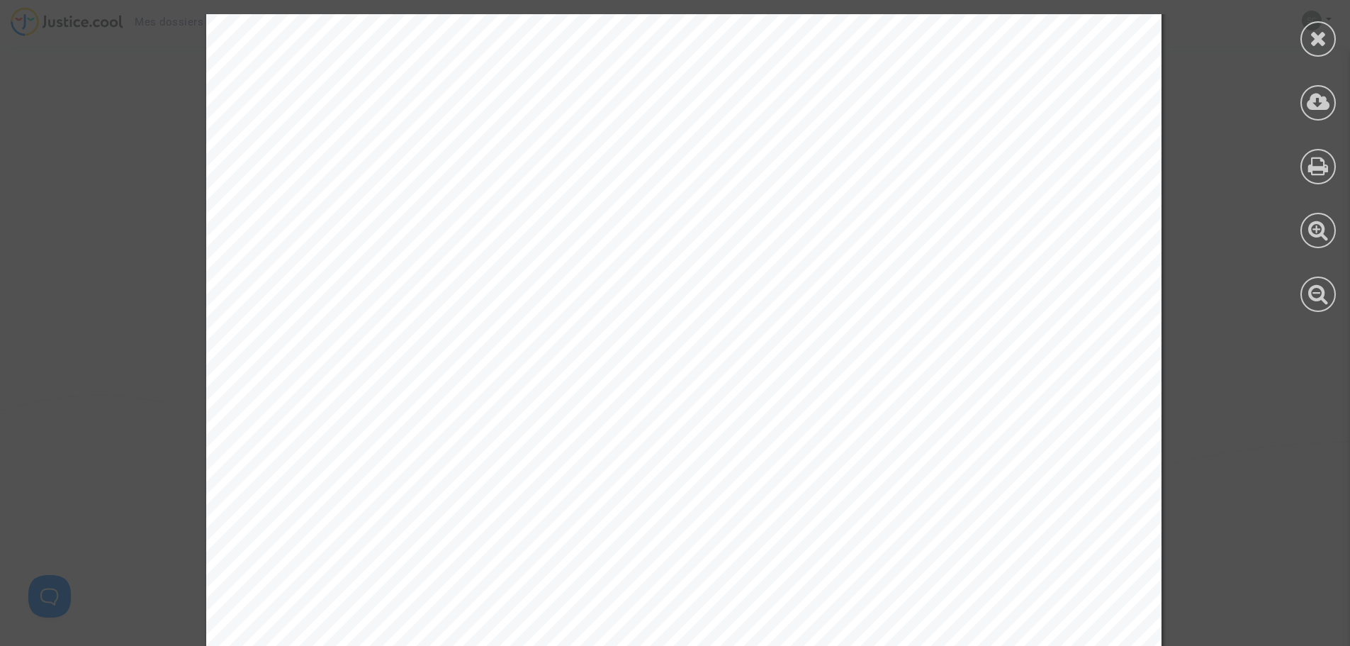
scroll to position [142, 0]
click at [1309, 50] on div at bounding box center [1317, 38] width 35 height 35
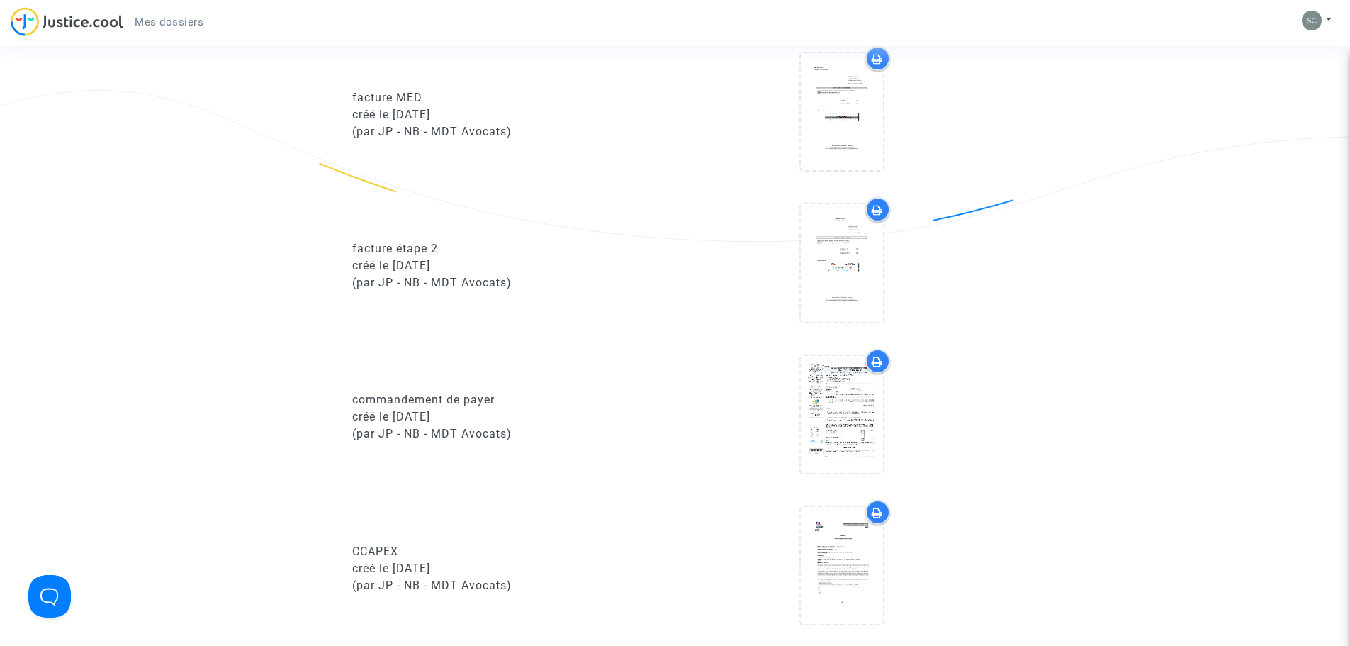
scroll to position [992, 0]
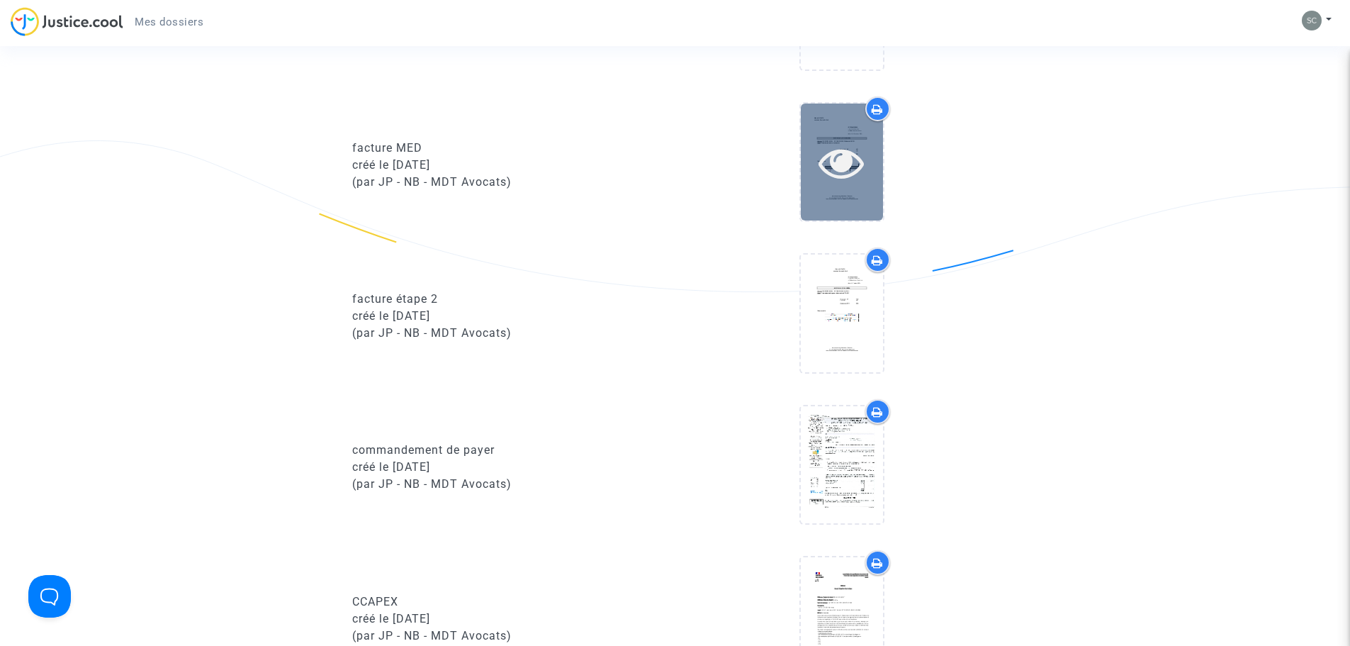
click at [848, 161] on icon at bounding box center [842, 162] width 46 height 45
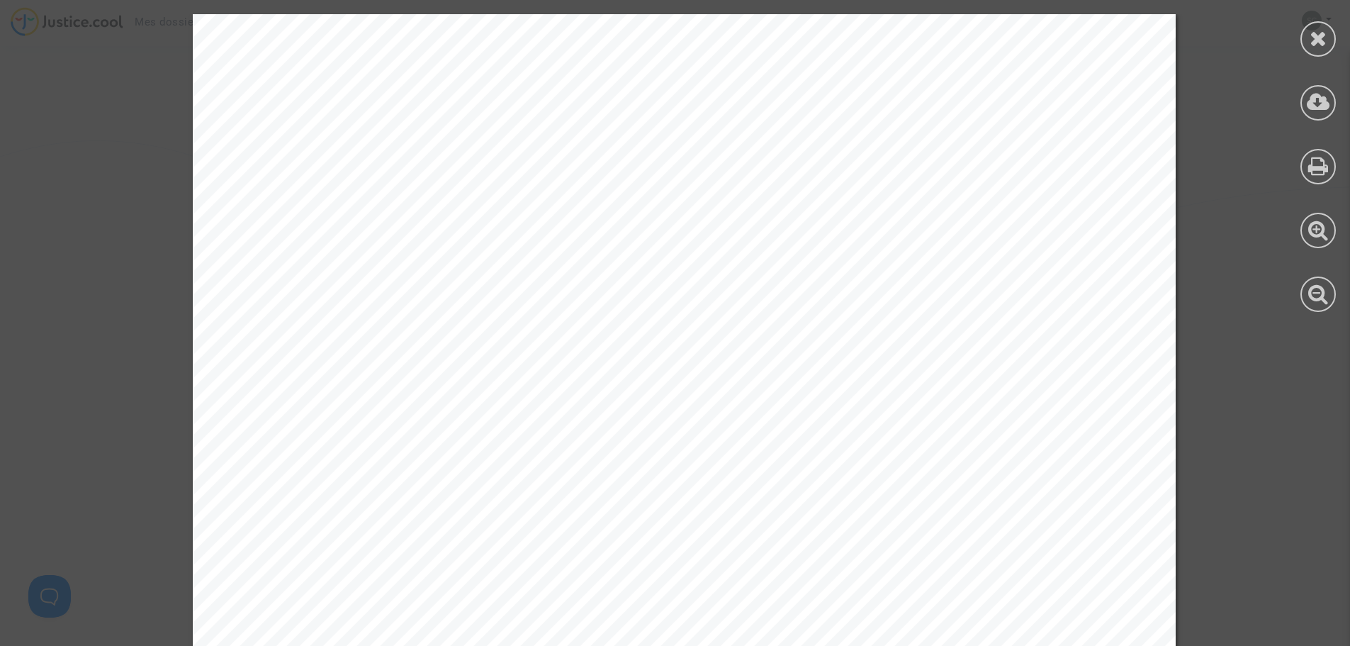
drag, startPoint x: 1315, startPoint y: 40, endPoint x: 1310, endPoint y: 55, distance: 16.6
click at [1315, 40] on icon at bounding box center [1319, 38] width 18 height 21
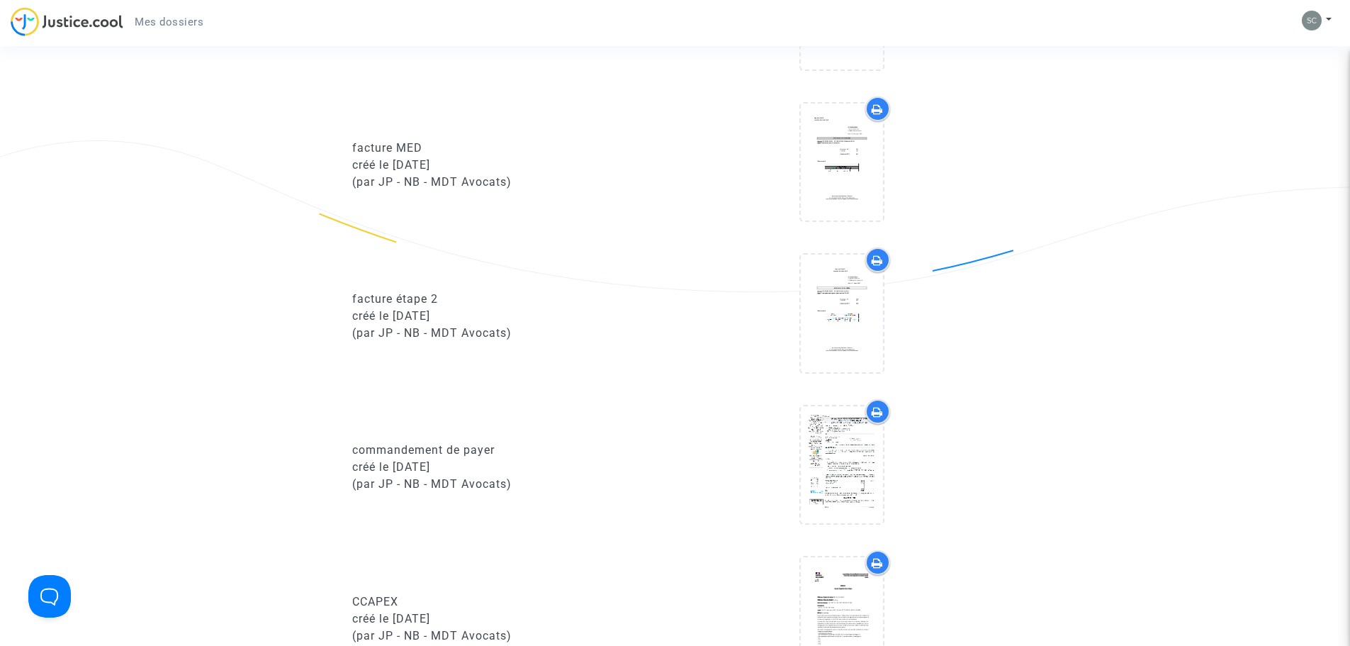
click at [883, 332] on div at bounding box center [841, 313] width 85 height 120
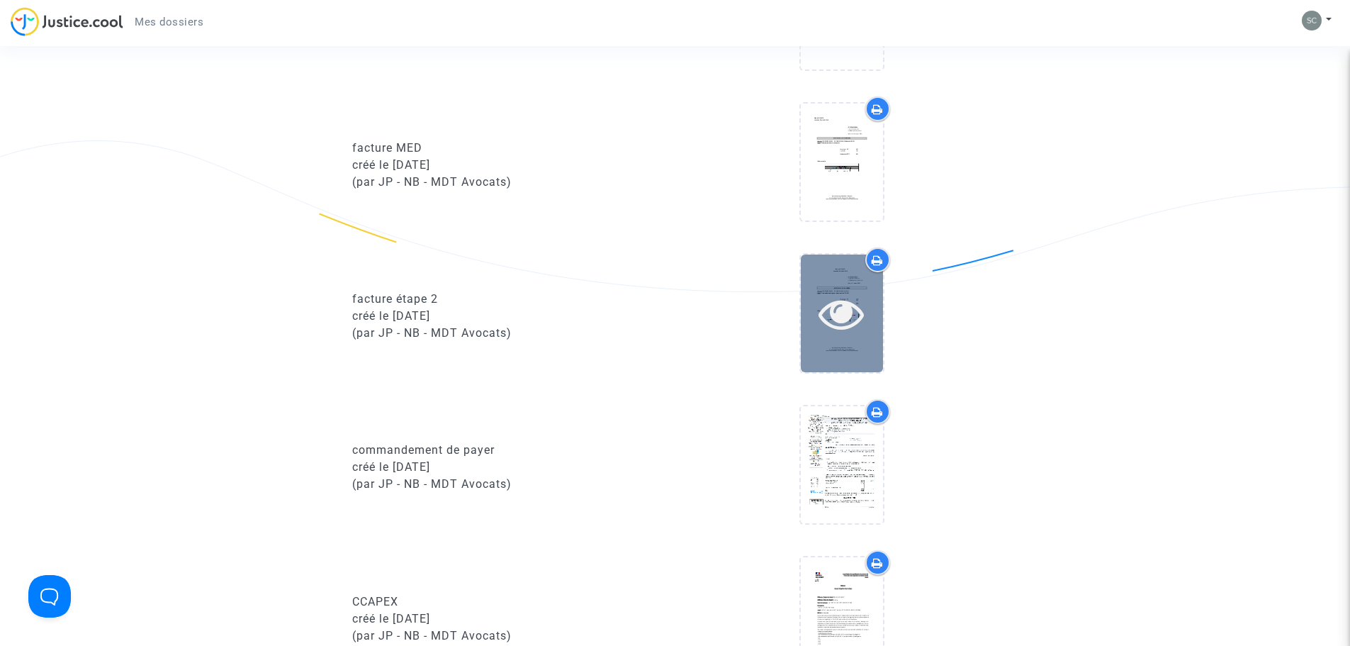
click at [855, 320] on icon at bounding box center [842, 313] width 46 height 45
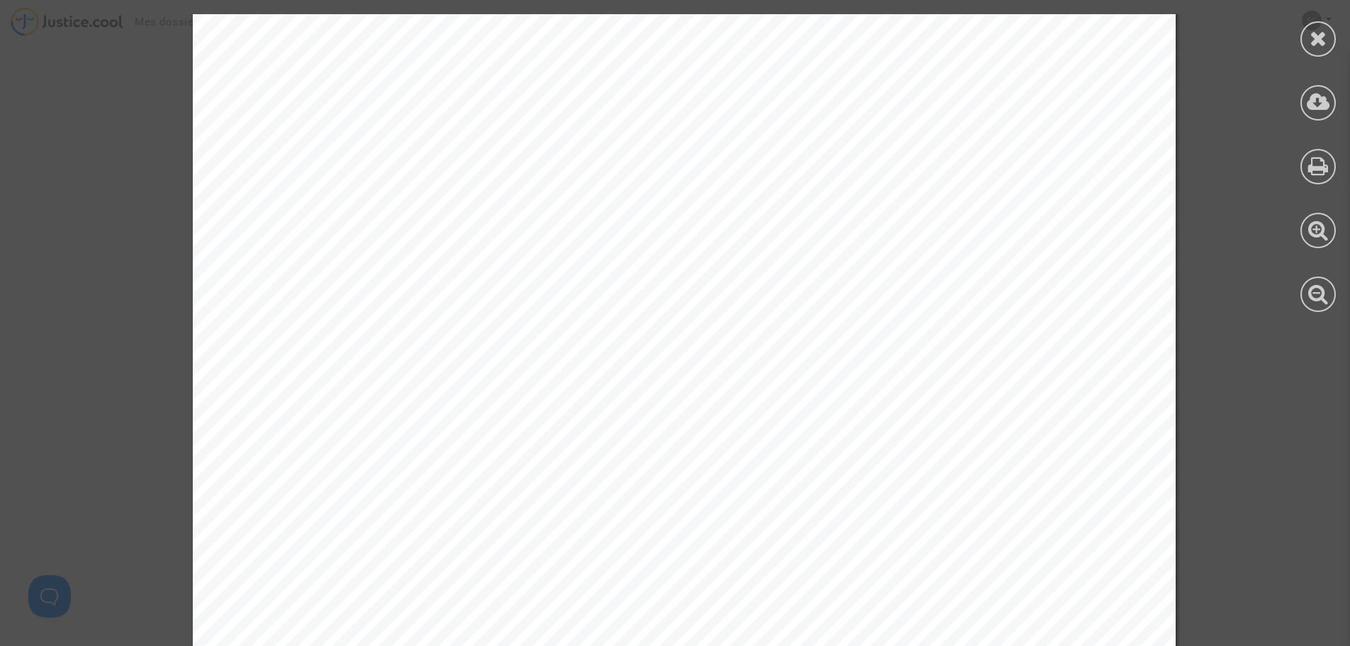
scroll to position [658, 0]
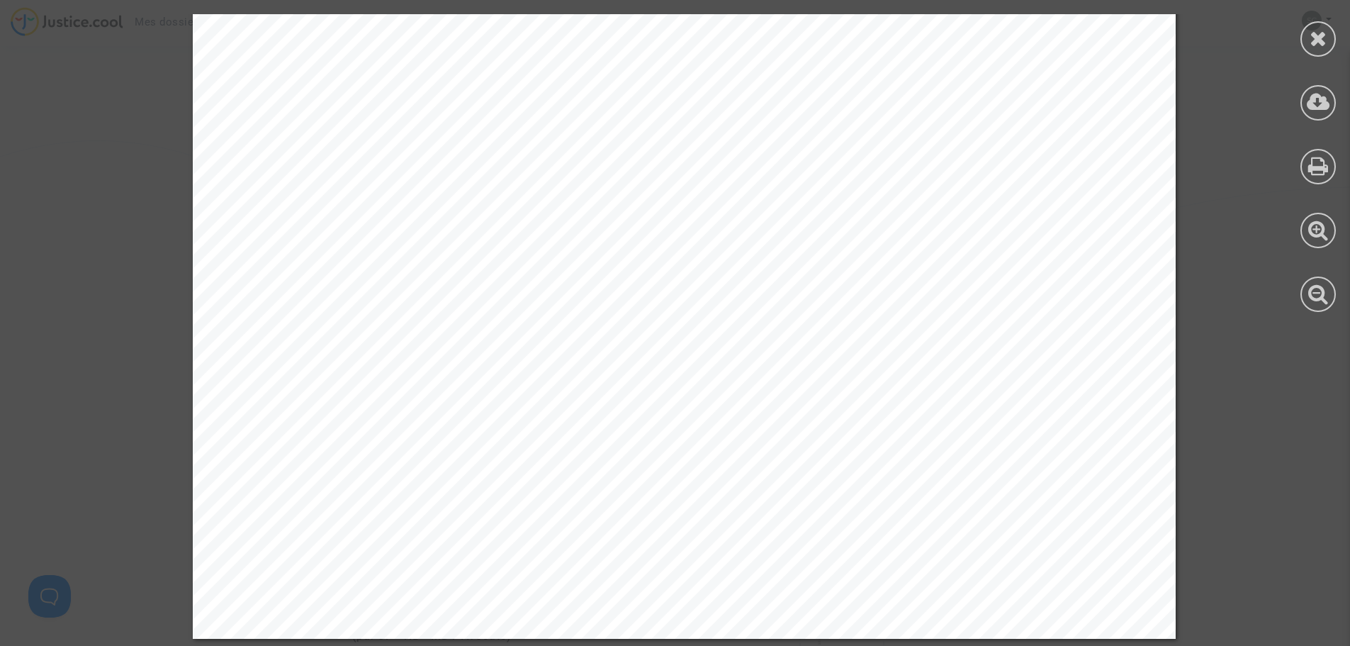
click at [1317, 38] on icon at bounding box center [1319, 38] width 18 height 21
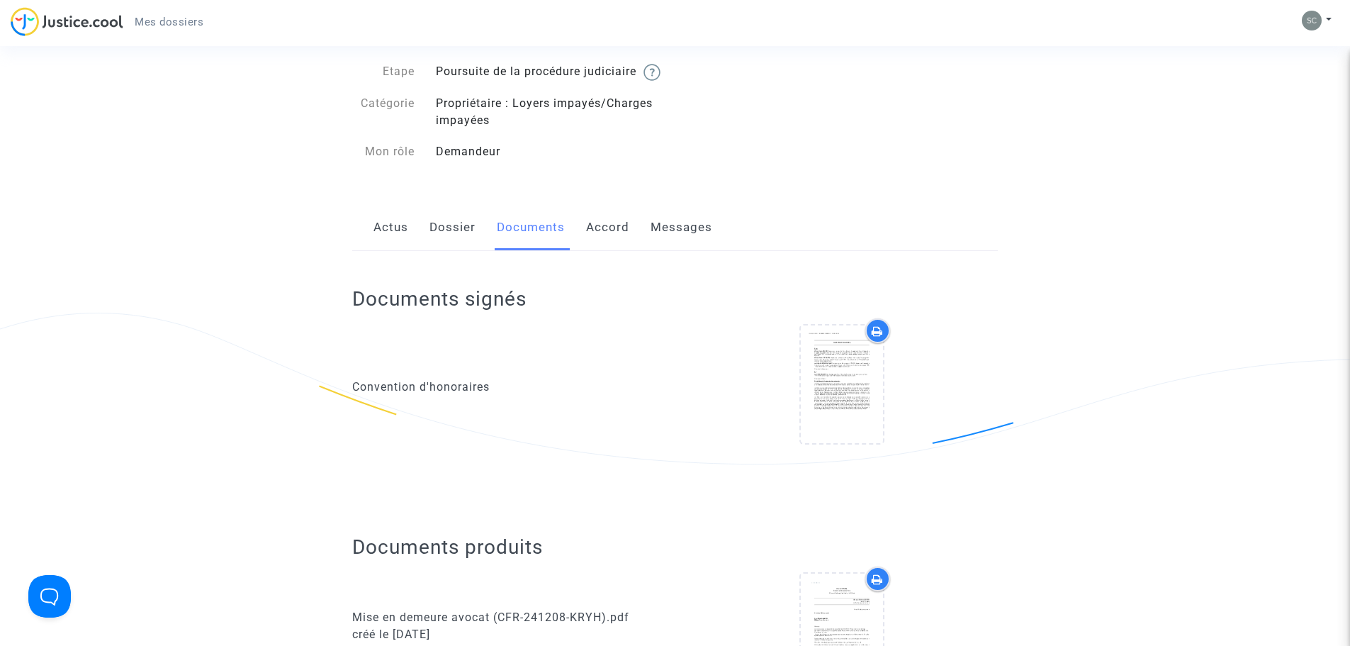
scroll to position [0, 0]
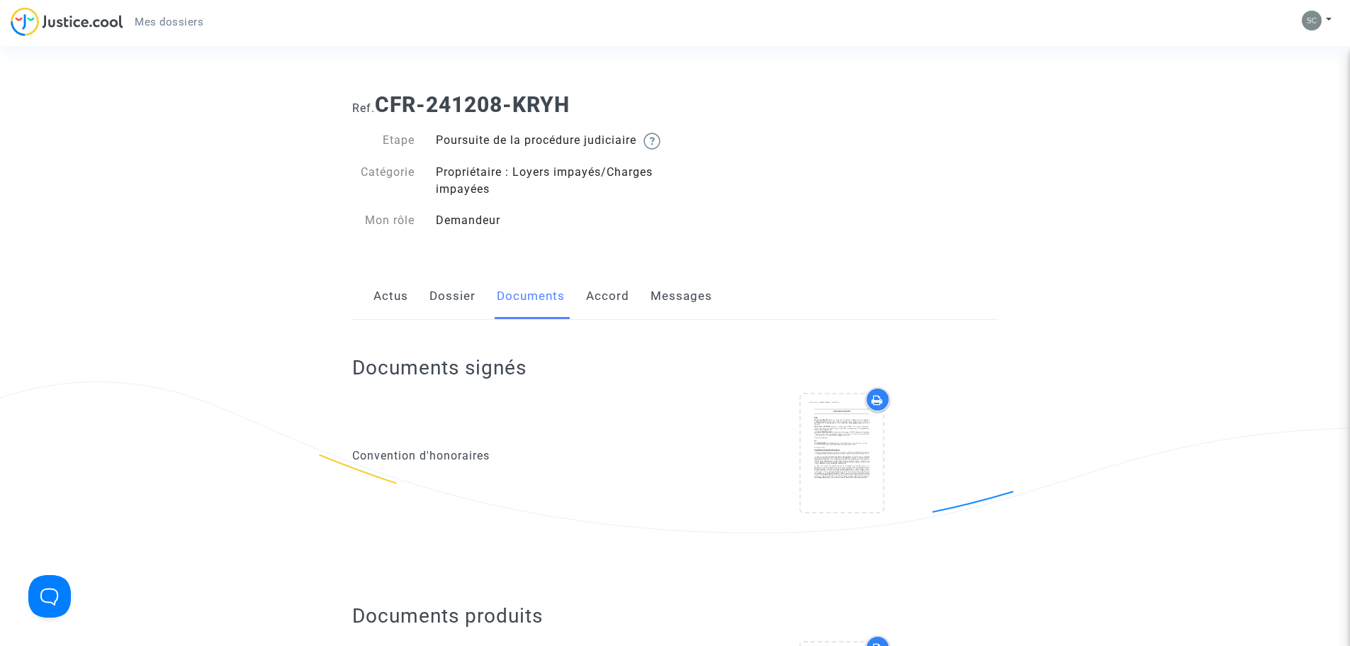
click at [608, 320] on link "Accord" at bounding box center [607, 296] width 43 height 47
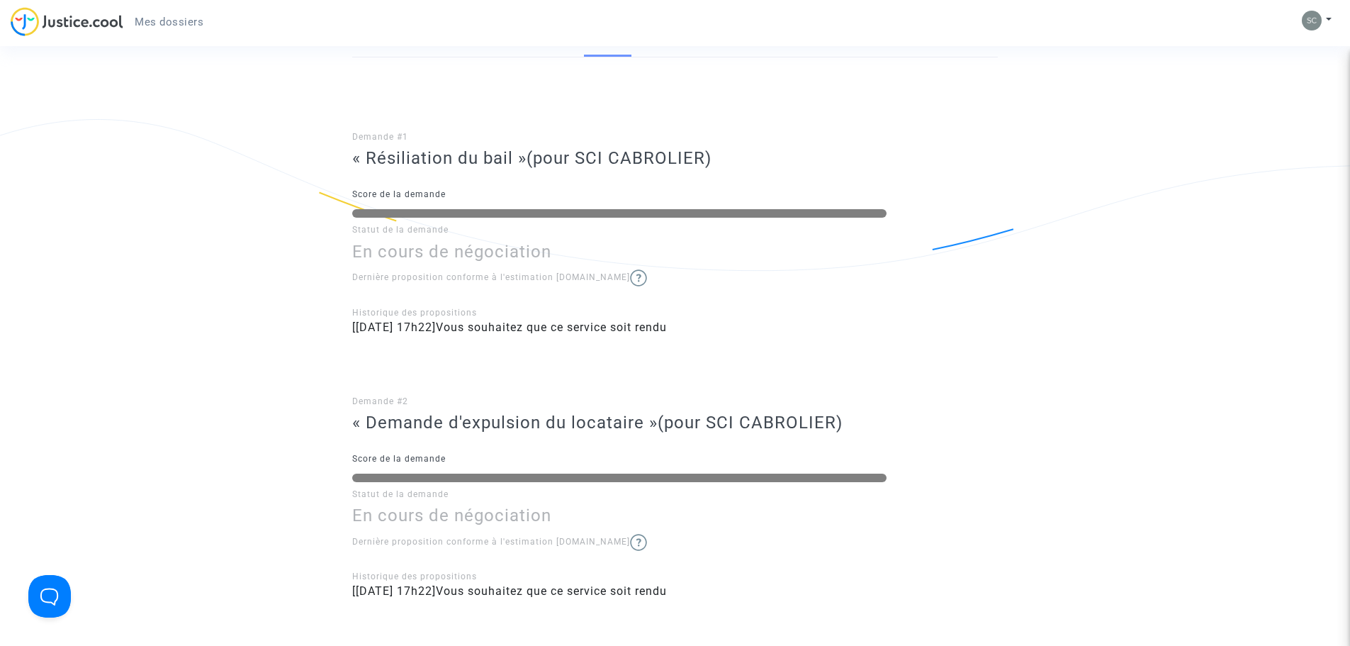
scroll to position [118, 0]
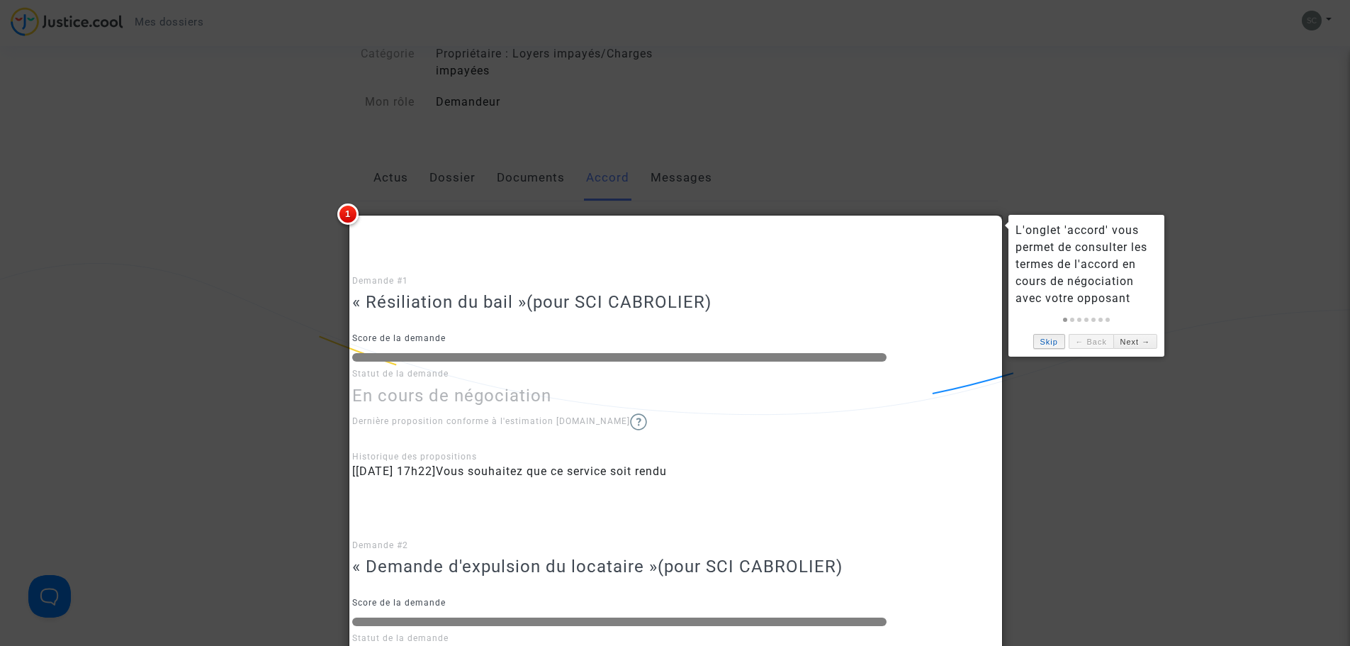
click at [1056, 335] on link "Skip" at bounding box center [1049, 341] width 32 height 15
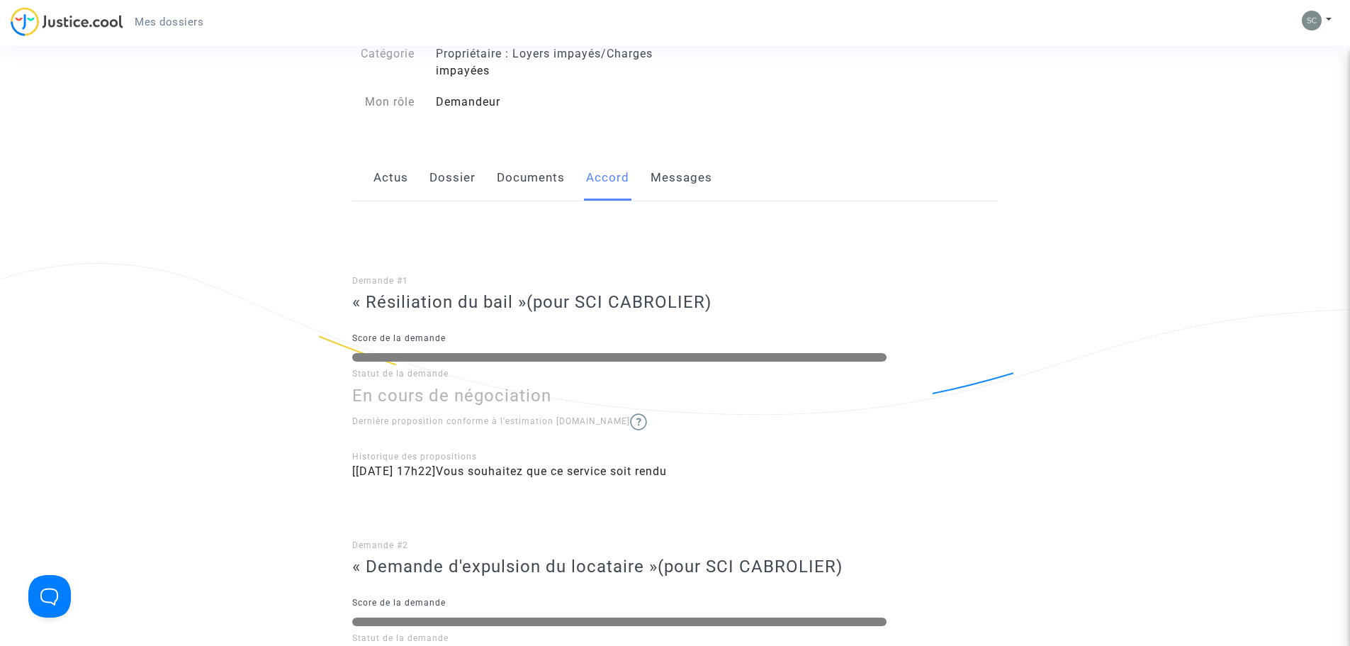
click at [672, 190] on link "Messages" at bounding box center [682, 177] width 62 height 47
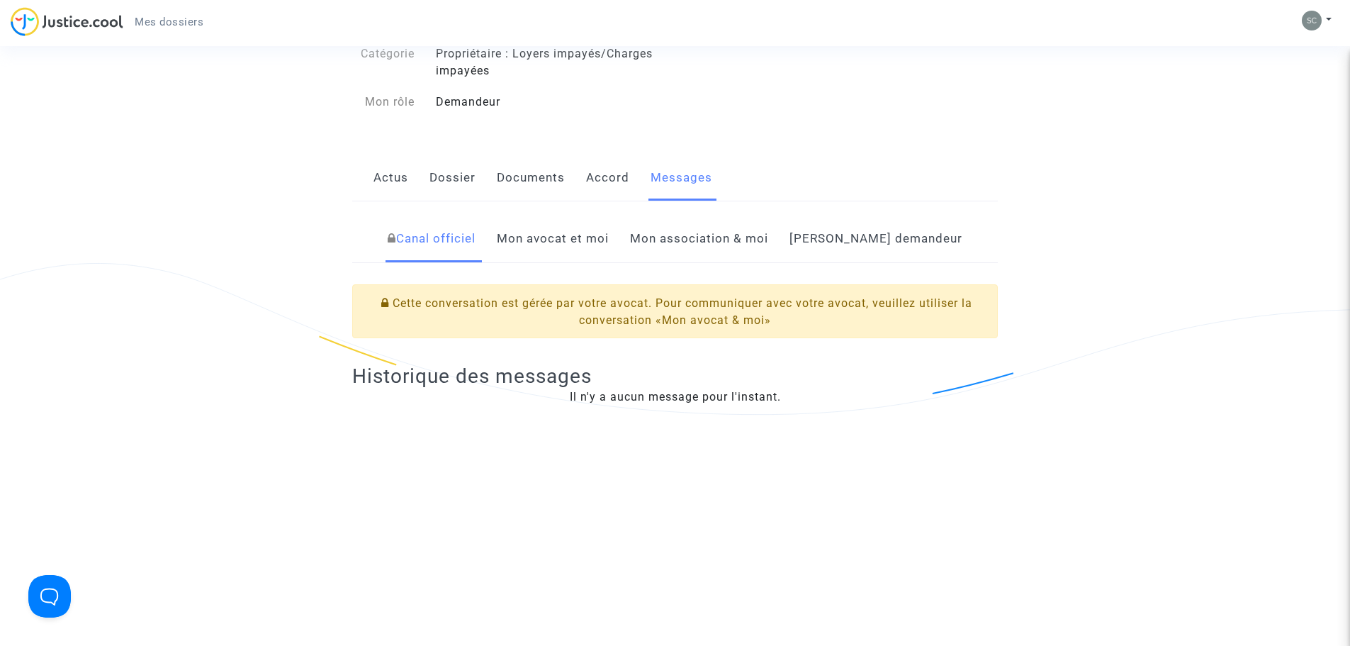
click at [609, 257] on link "Mon avocat et moi" at bounding box center [553, 238] width 112 height 47
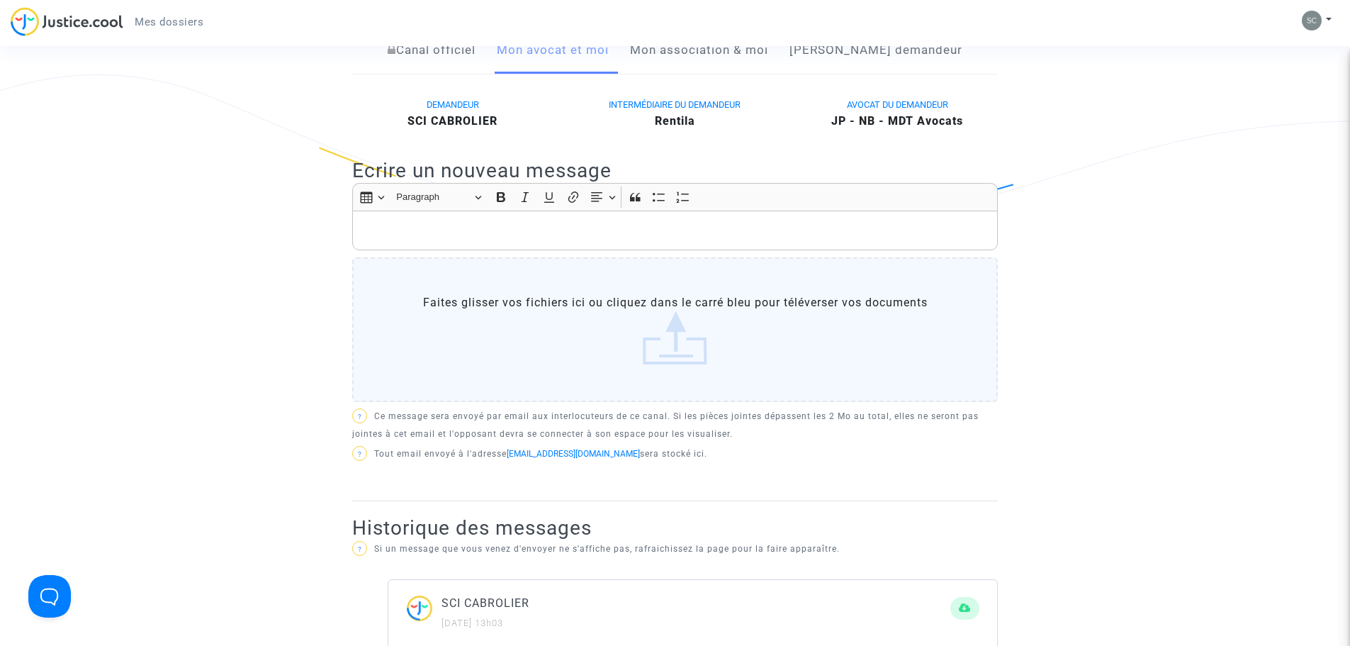
scroll to position [260, 0]
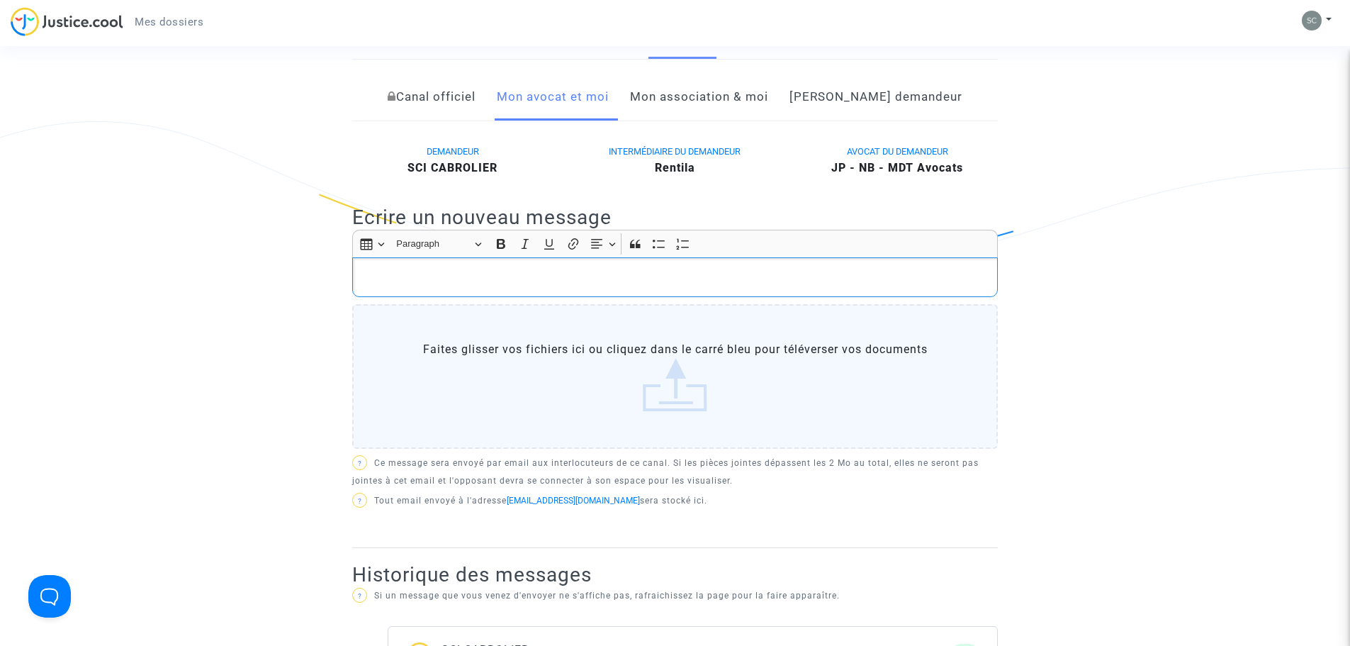
click at [762, 286] on p "Rich Text Editor, main" at bounding box center [675, 278] width 631 height 18
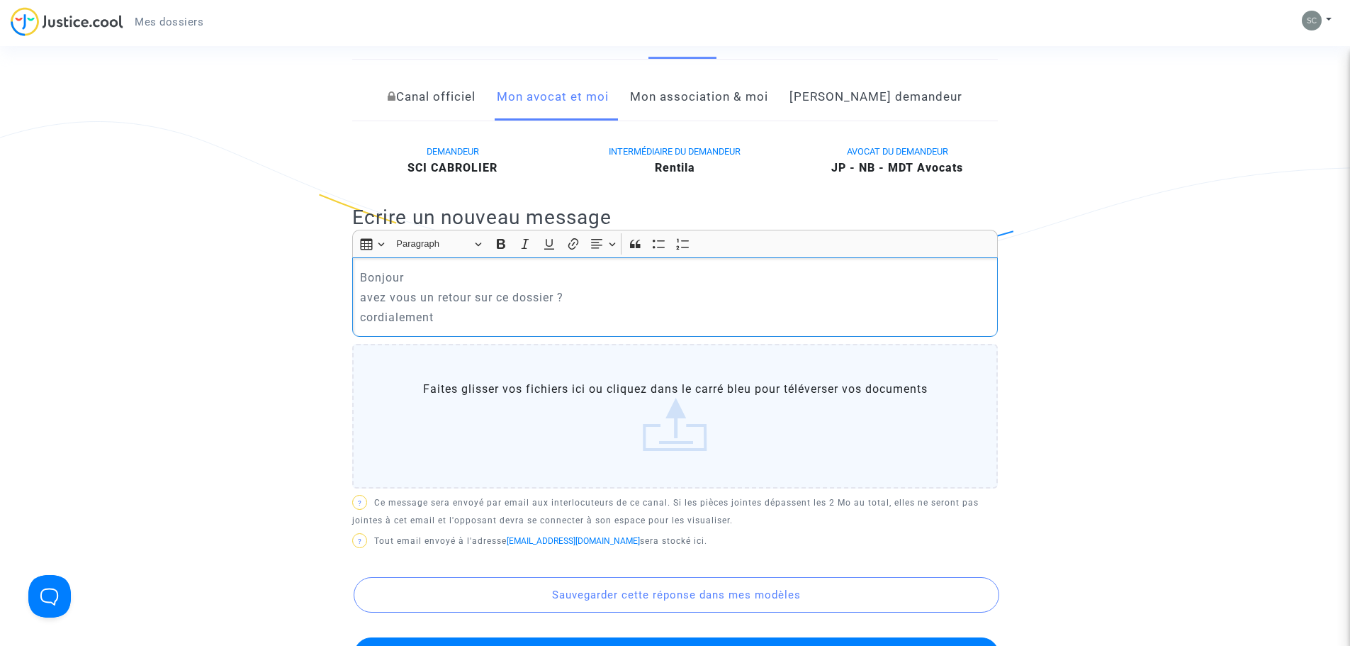
drag, startPoint x: 363, startPoint y: 320, endPoint x: 407, endPoint y: 296, distance: 50.5
click at [364, 306] on p "avez vous un retour sur ce dossier ?" at bounding box center [675, 297] width 631 height 18
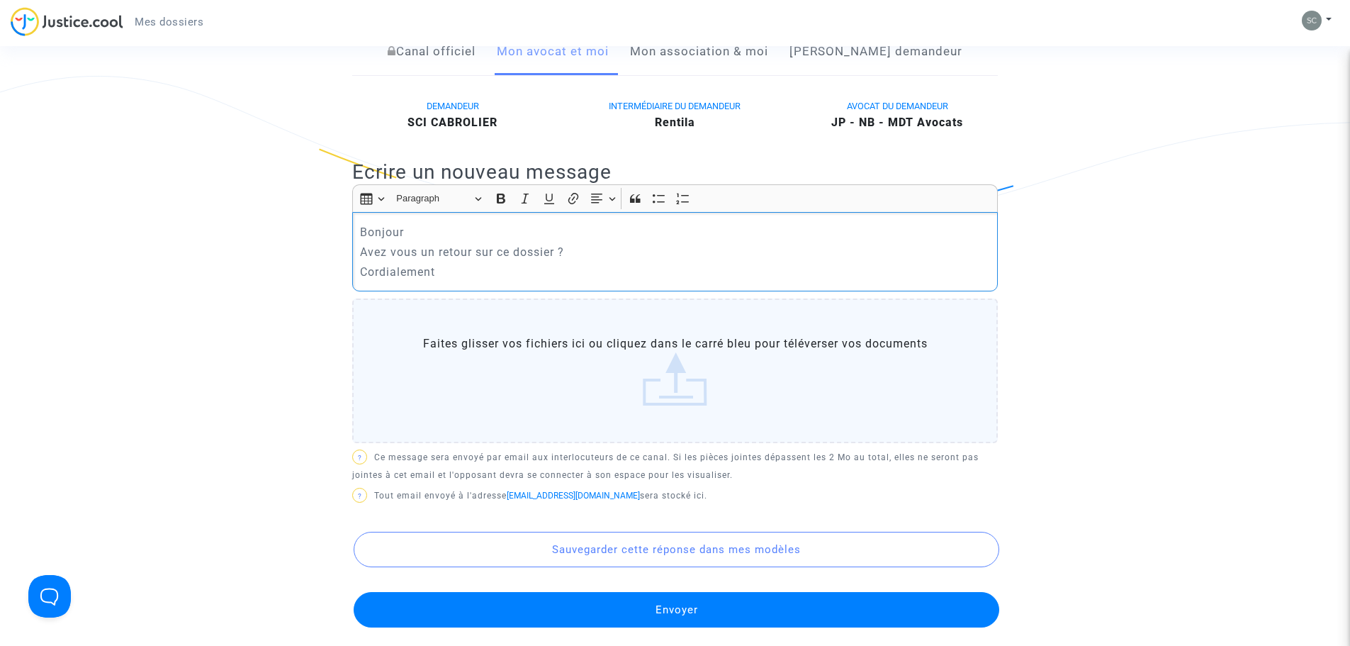
scroll to position [331, 0]
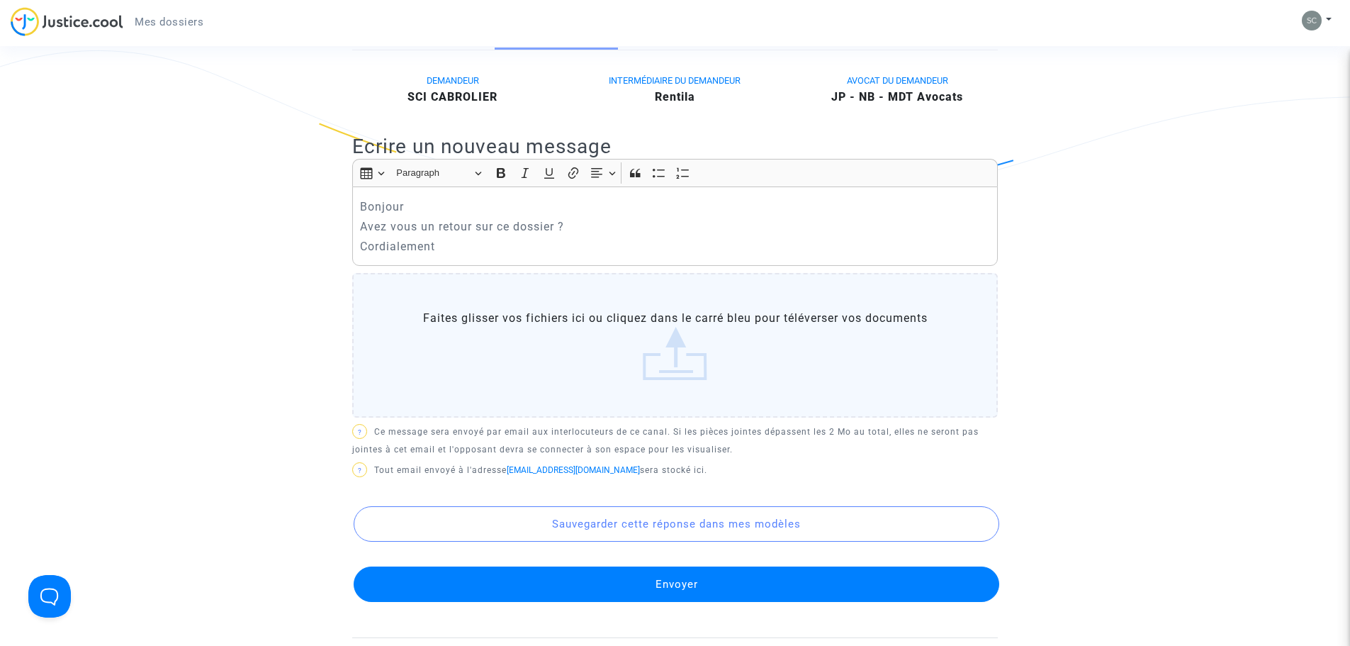
click at [684, 602] on button "Envoyer" at bounding box center [677, 583] width 646 height 35
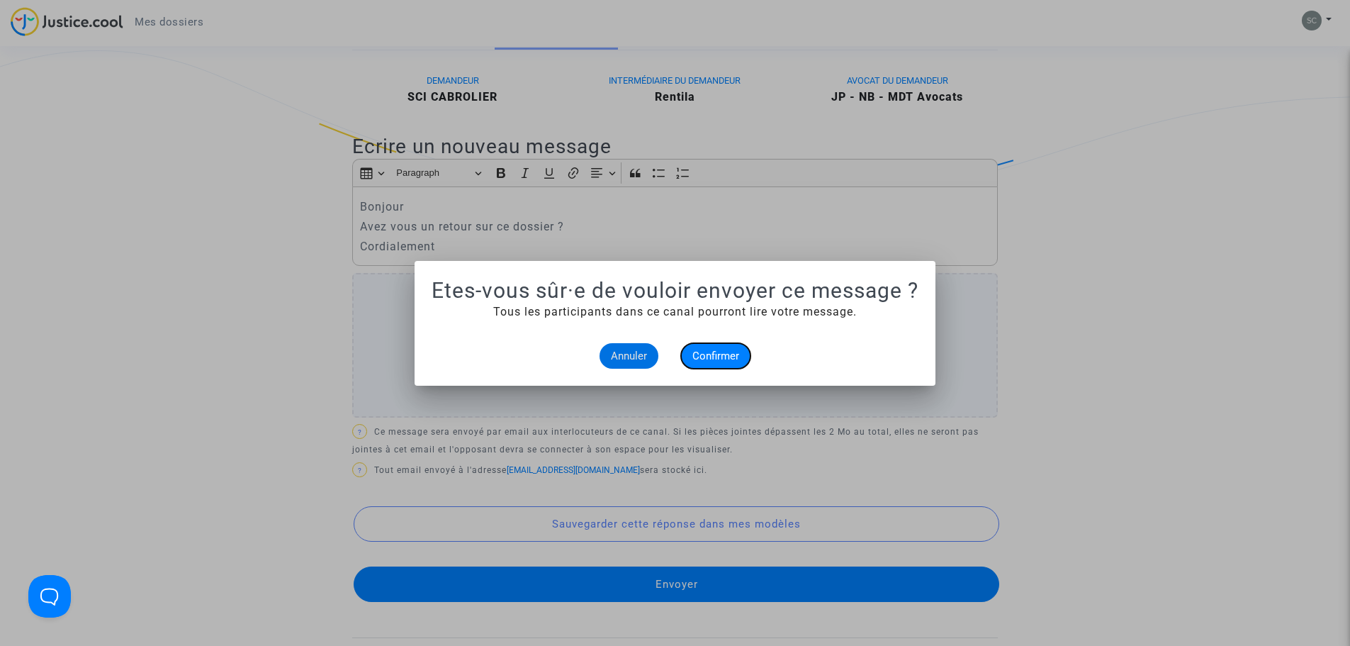
click at [729, 353] on span "Confirmer" at bounding box center [715, 355] width 47 height 13
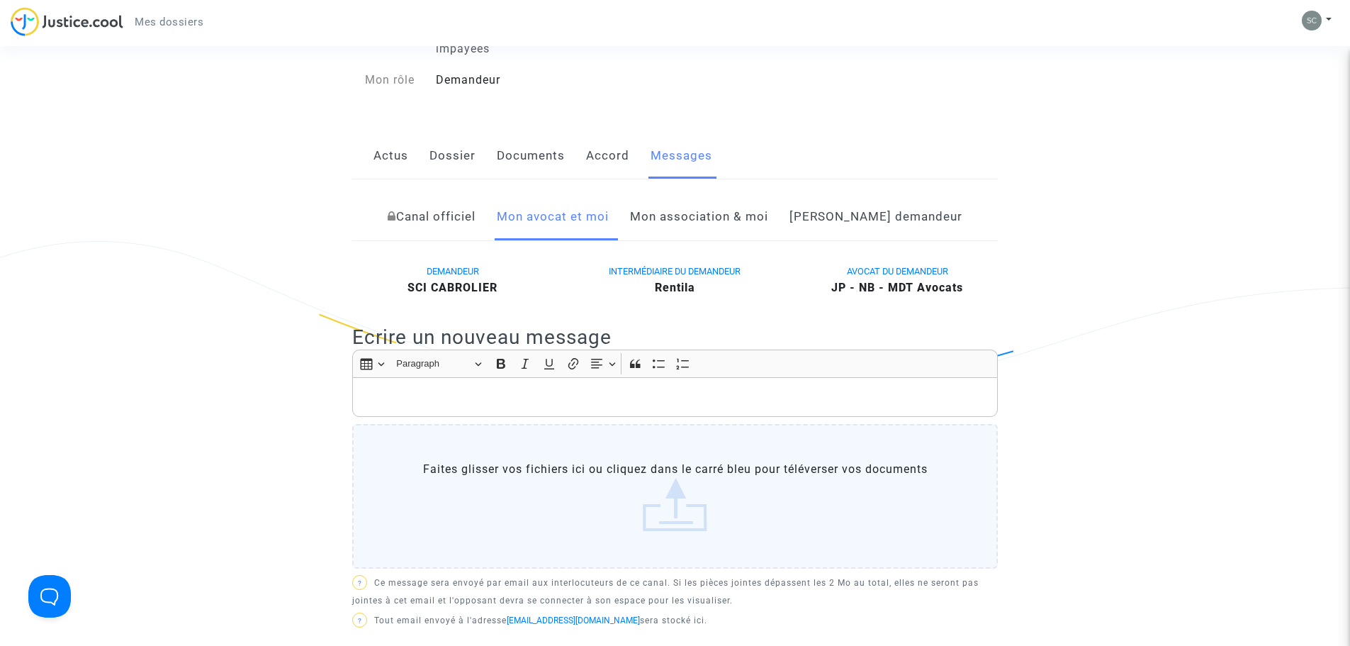
scroll to position [142, 0]
click at [518, 164] on link "Documents" at bounding box center [531, 154] width 68 height 47
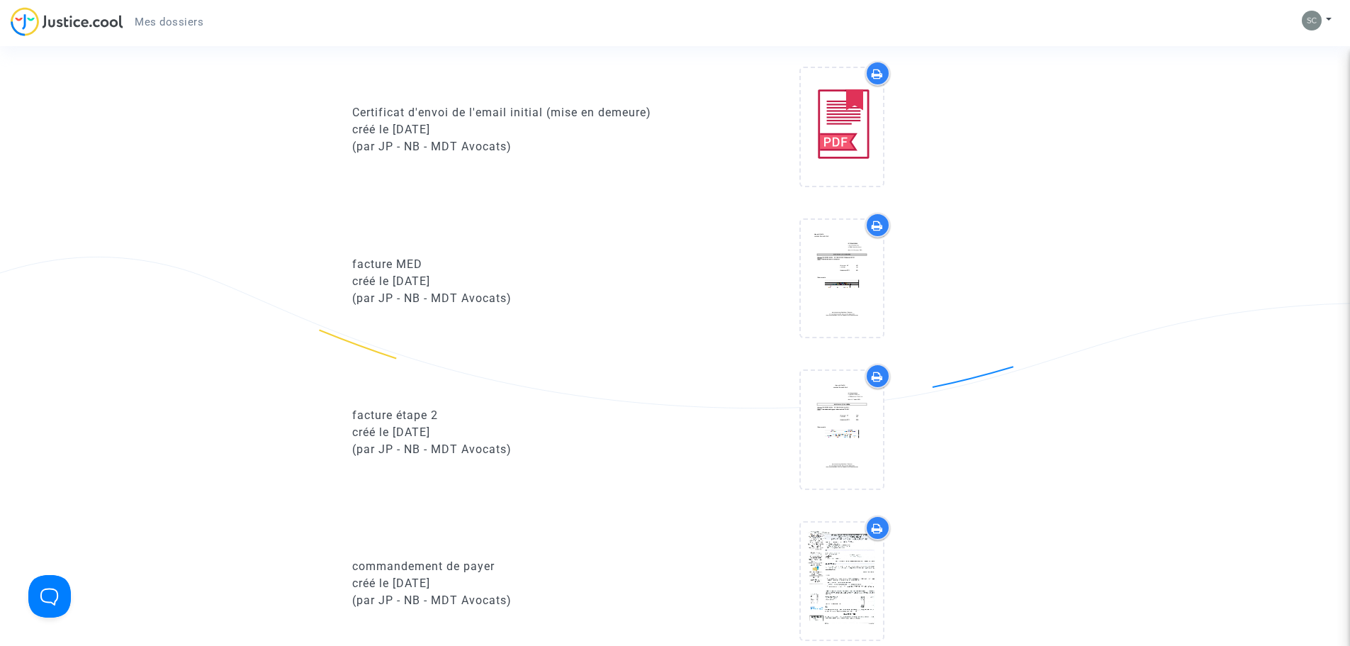
scroll to position [850, 0]
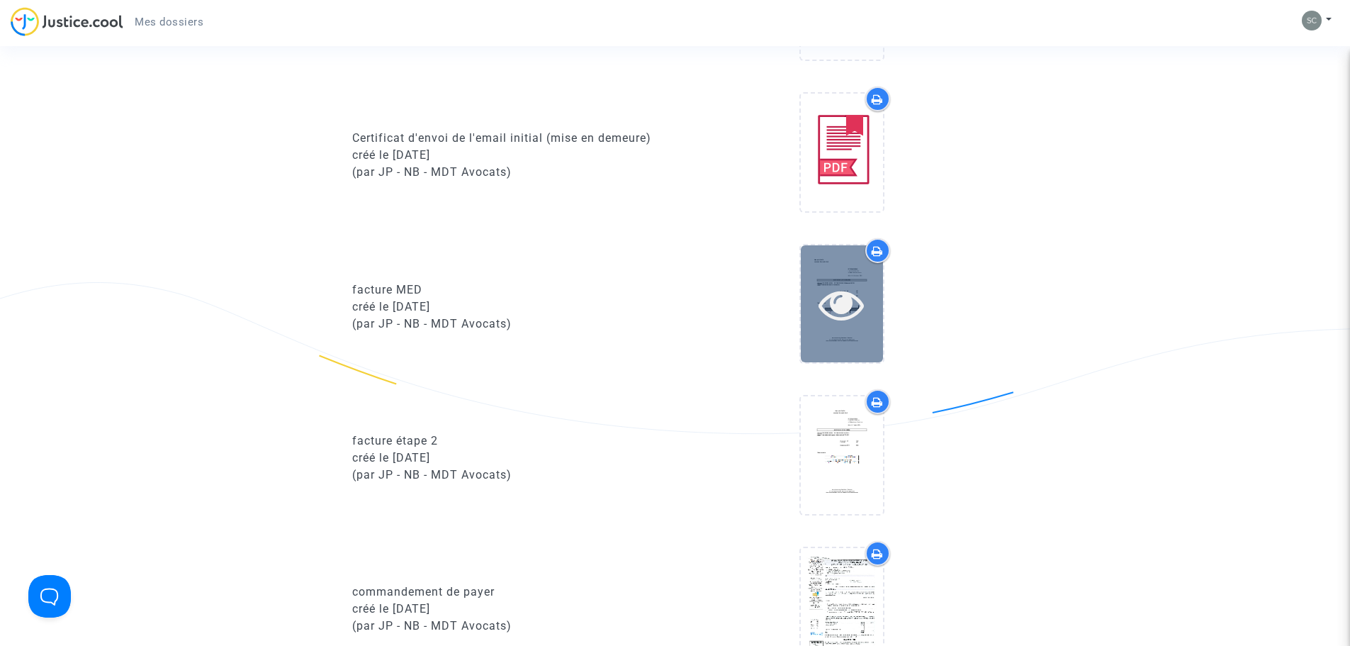
click at [840, 303] on icon at bounding box center [842, 303] width 46 height 45
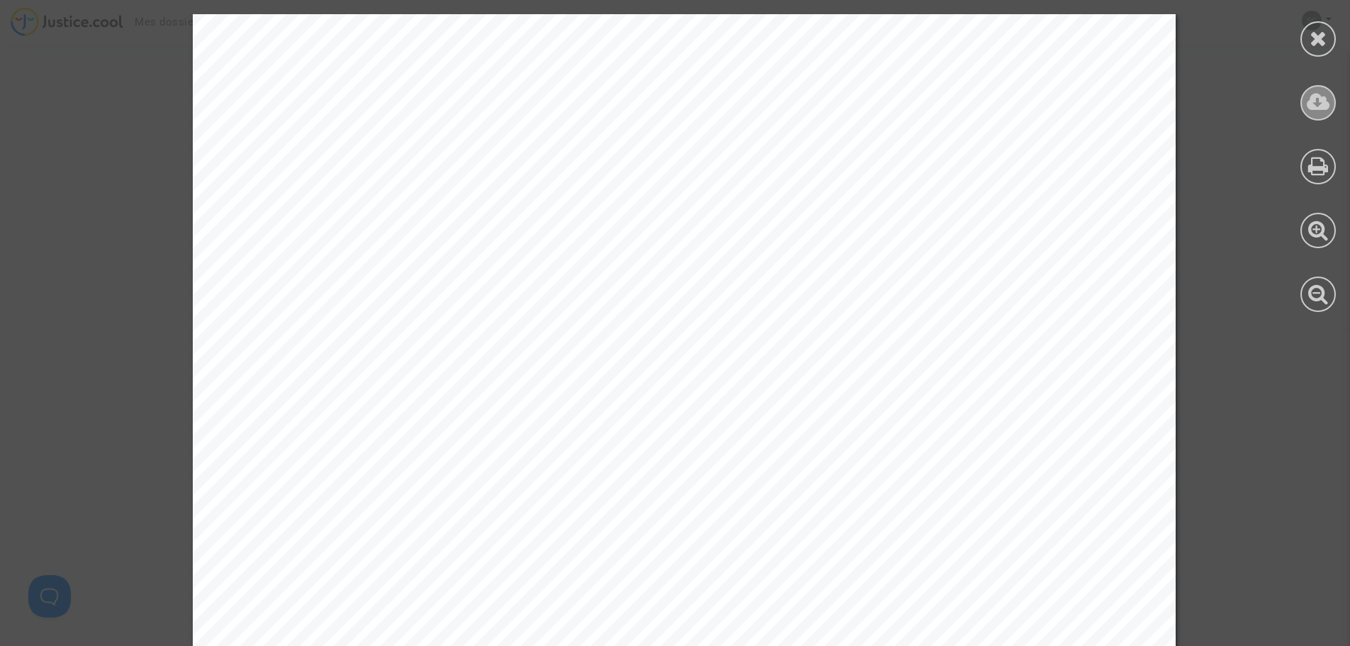
click at [1325, 108] on icon at bounding box center [1318, 101] width 23 height 21
click at [74, 157] on div "Manon DE TASTES Avocat au Barreau de Paris 201 rue du Faubourg Saint-Denis – 75…" at bounding box center [684, 650] width 1368 height 1272
click at [1323, 40] on icon at bounding box center [1319, 38] width 18 height 21
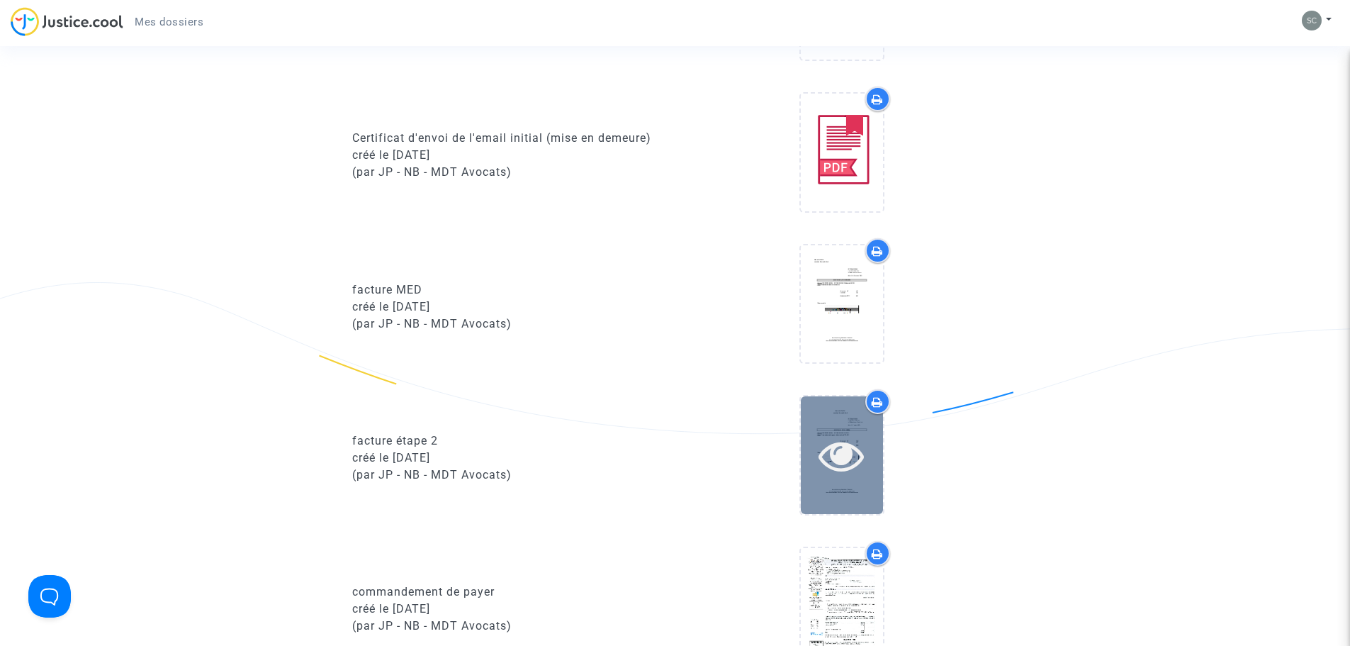
click at [860, 468] on icon at bounding box center [842, 454] width 46 height 45
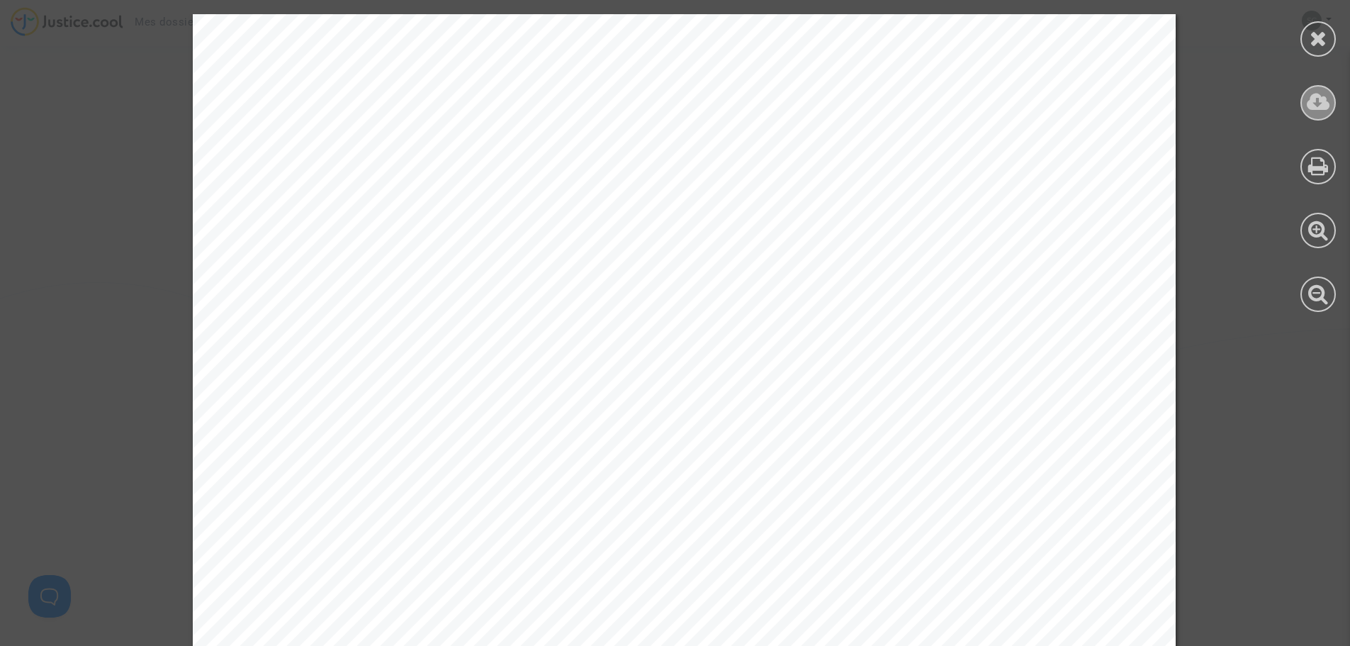
click at [1320, 103] on icon at bounding box center [1318, 101] width 23 height 21
click at [1308, 40] on div at bounding box center [1317, 38] width 35 height 35
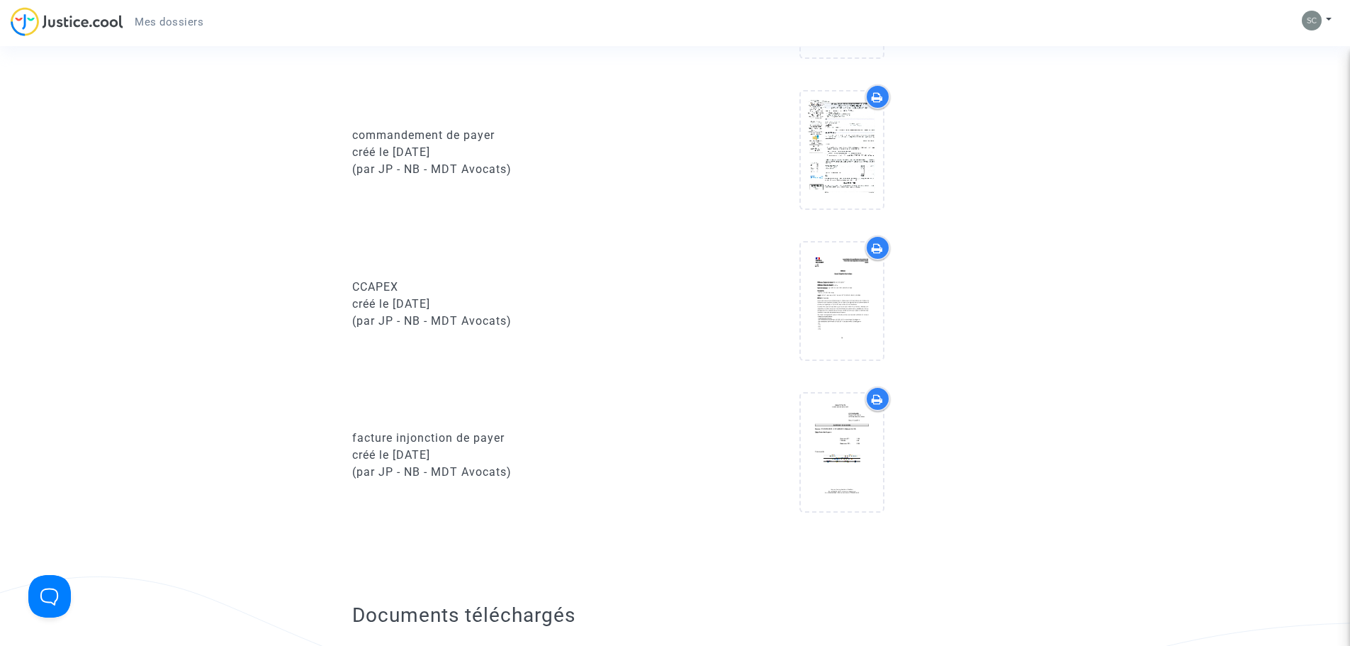
scroll to position [1347, 0]
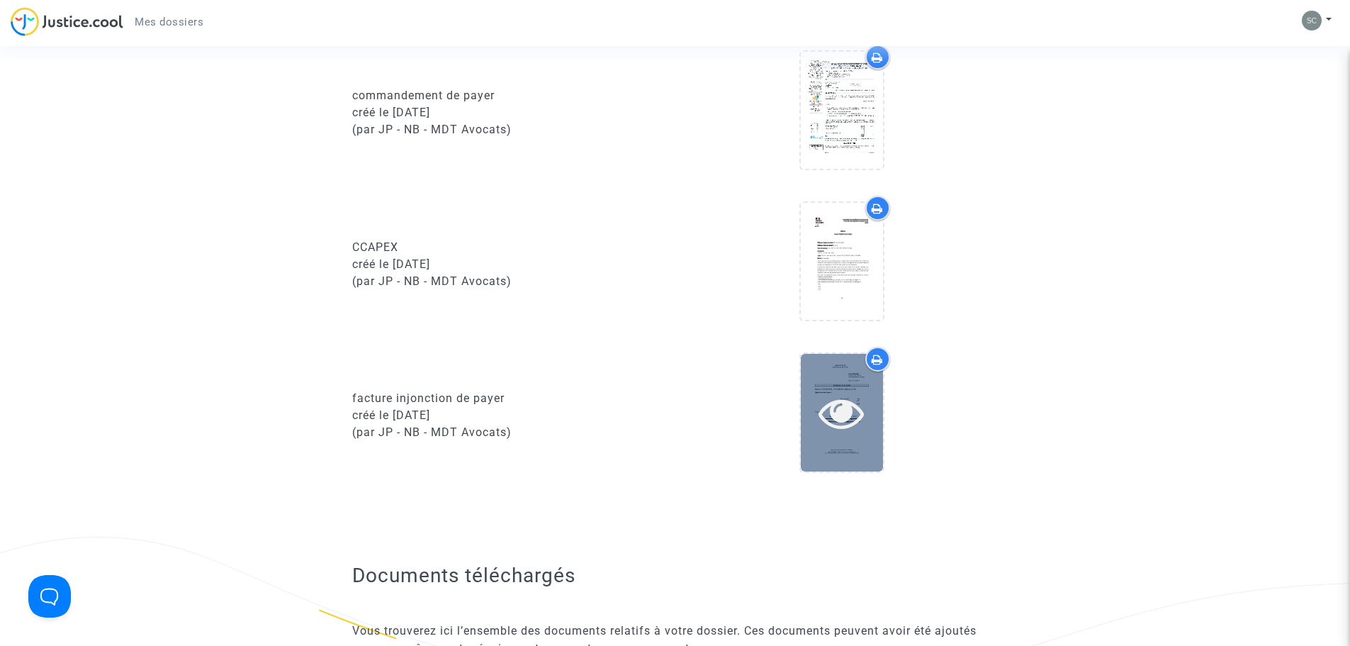
click at [865, 418] on icon at bounding box center [842, 412] width 46 height 45
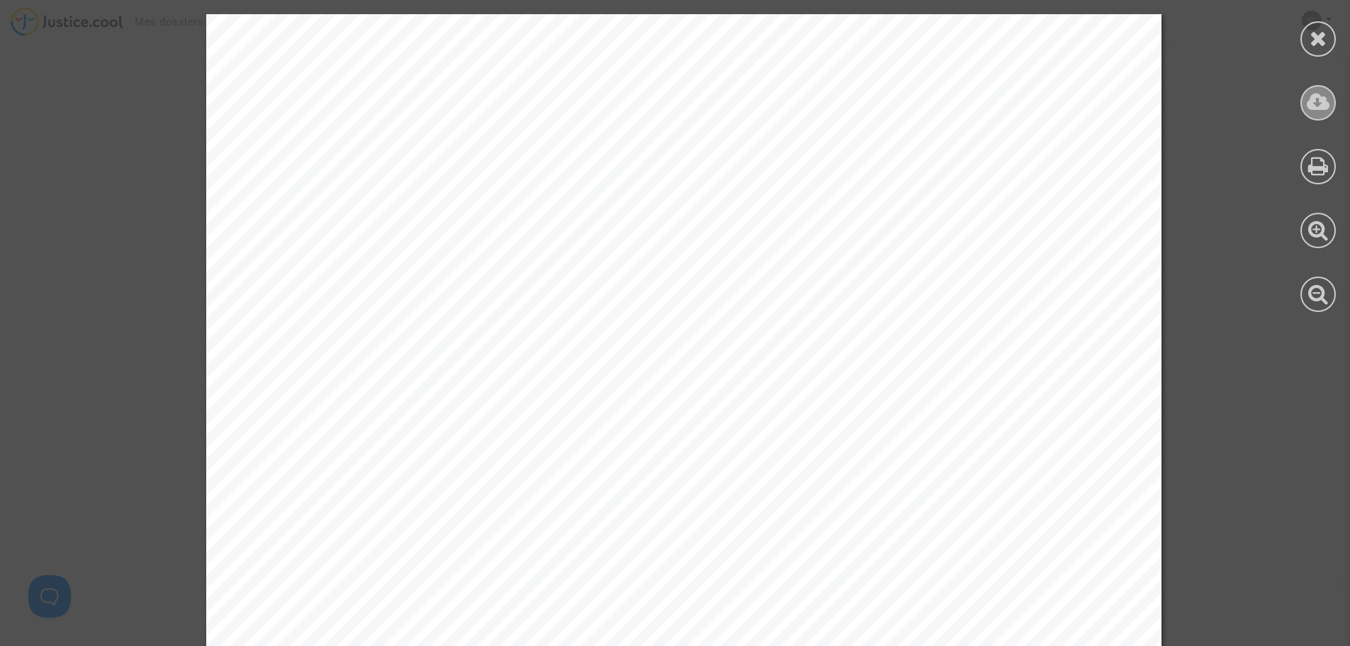
click at [1334, 108] on div at bounding box center [1317, 102] width 35 height 35
click at [1320, 40] on icon at bounding box center [1319, 38] width 18 height 21
